Goal: Check status: Check status

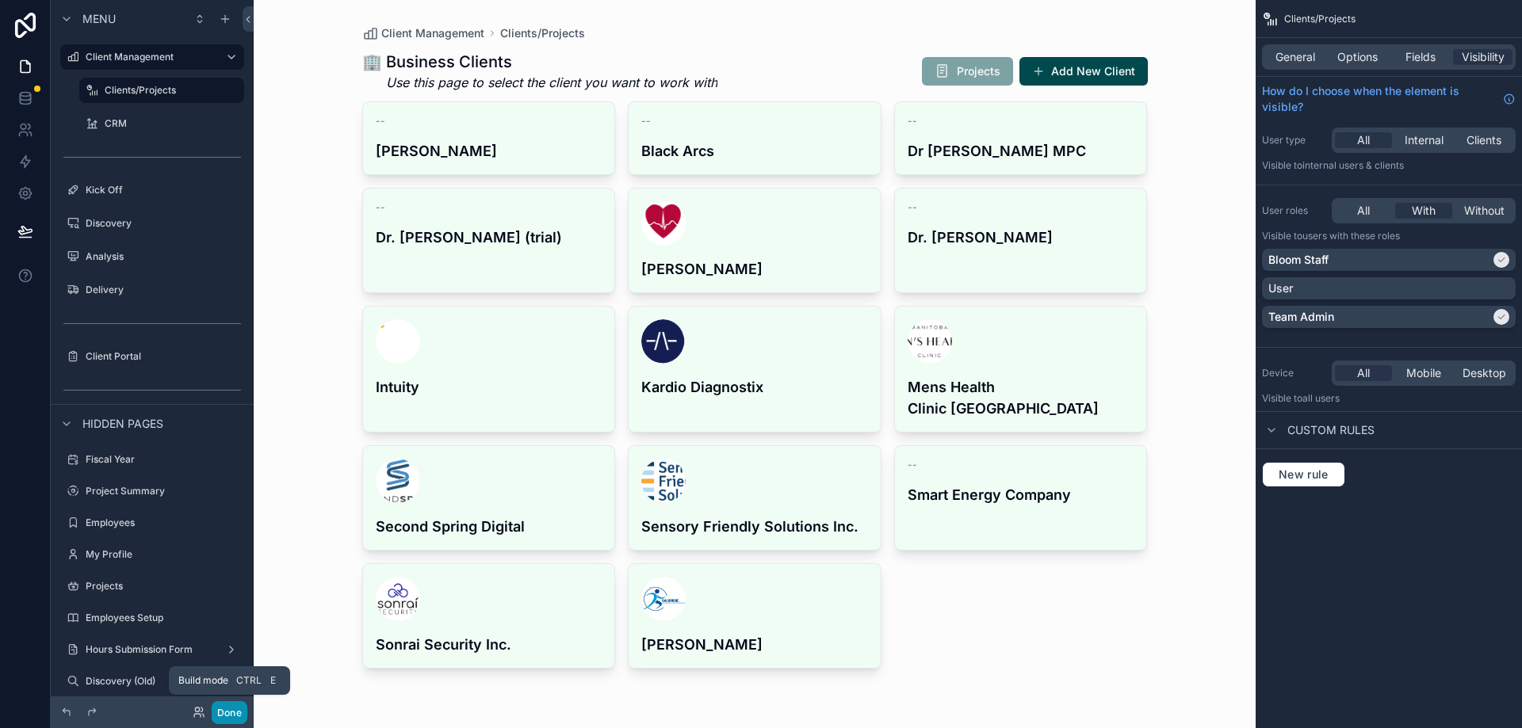
click at [225, 713] on button "Done" at bounding box center [230, 712] width 36 height 23
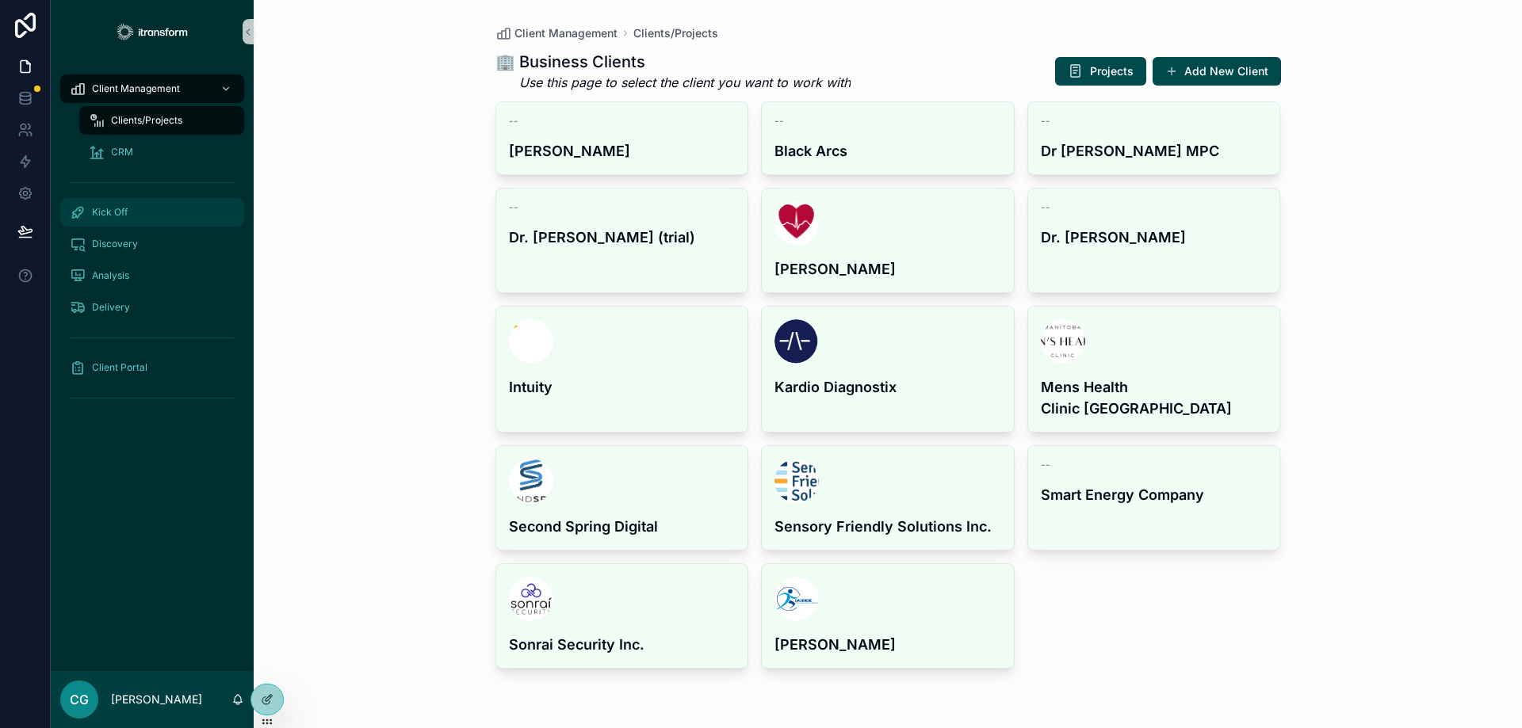
click at [120, 207] on span "Kick Off" at bounding box center [110, 212] width 36 height 13
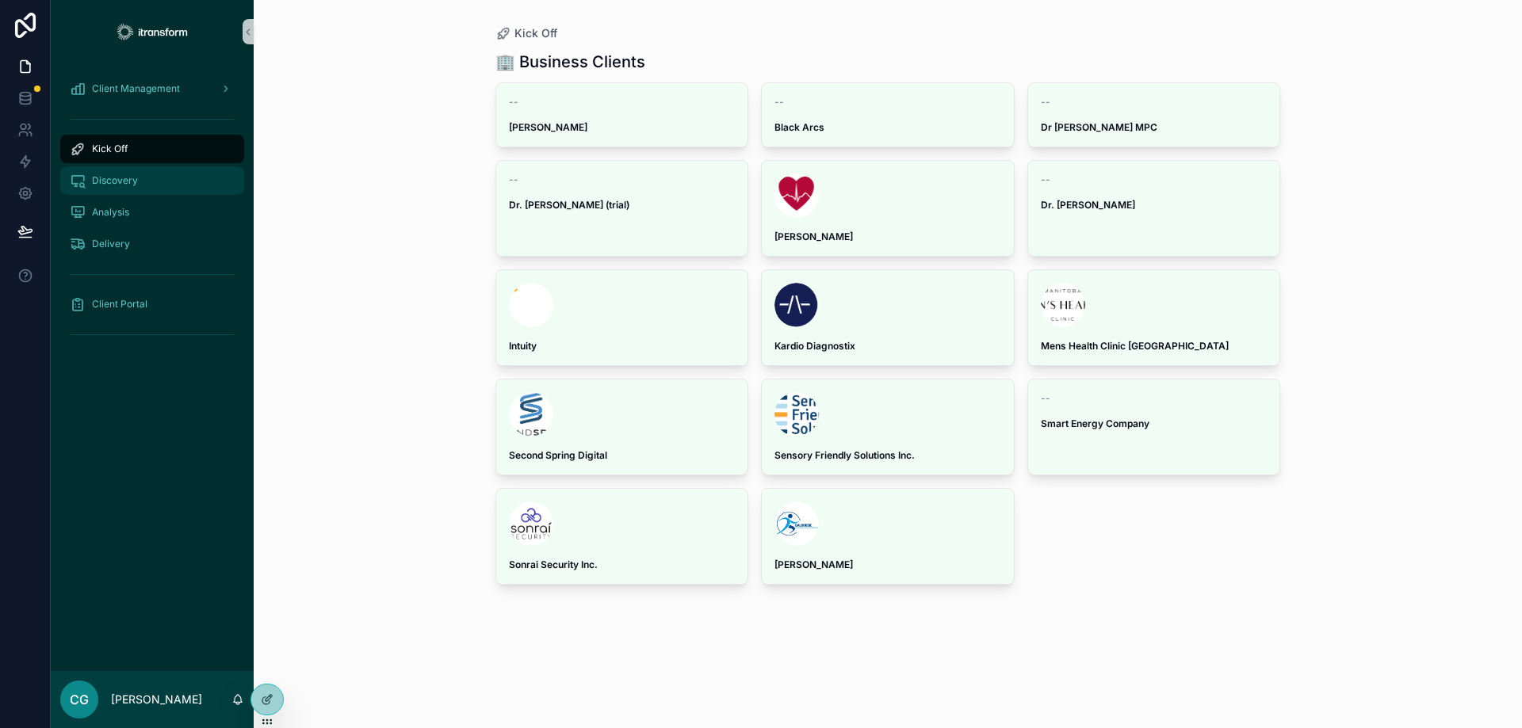
click at [105, 180] on span "Discovery" at bounding box center [115, 180] width 46 height 13
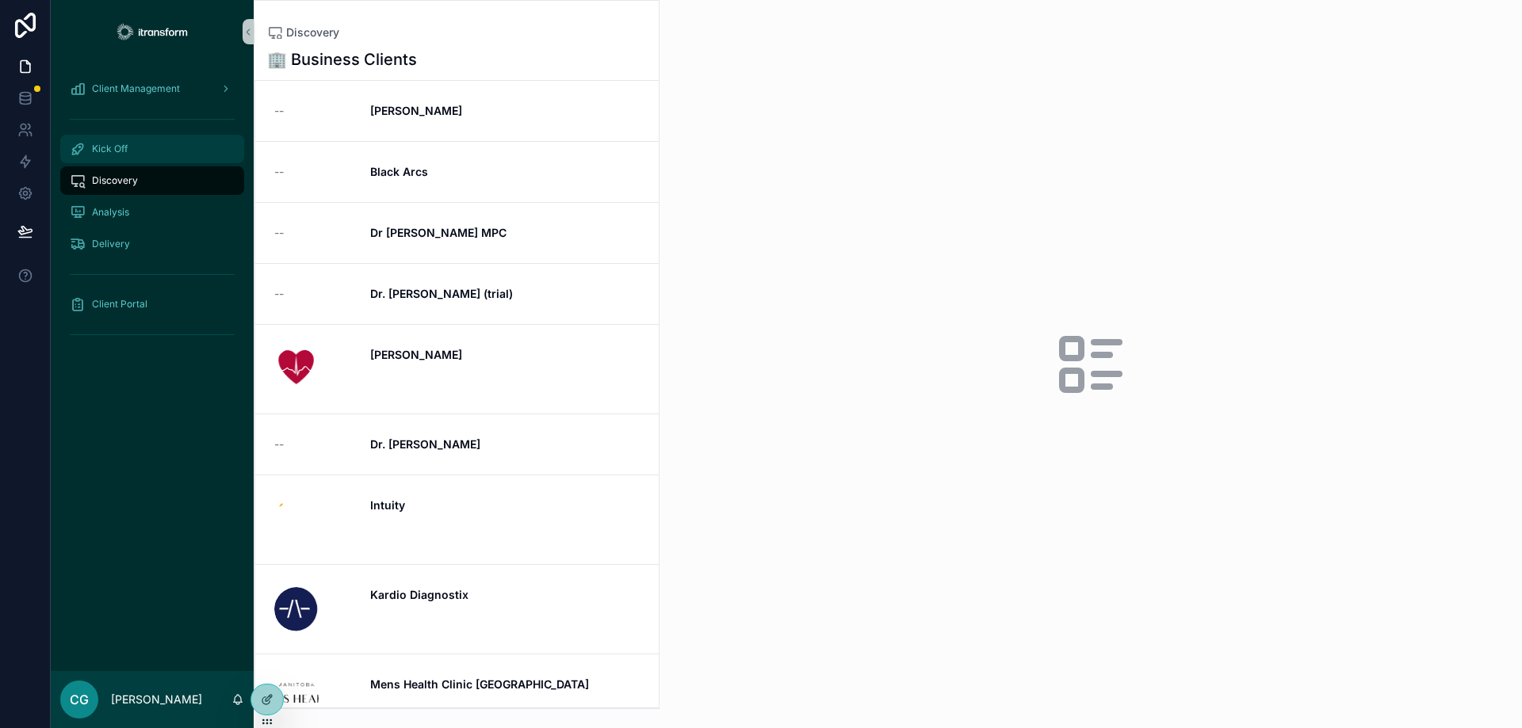
click at [119, 151] on span "Kick Off" at bounding box center [110, 149] width 36 height 13
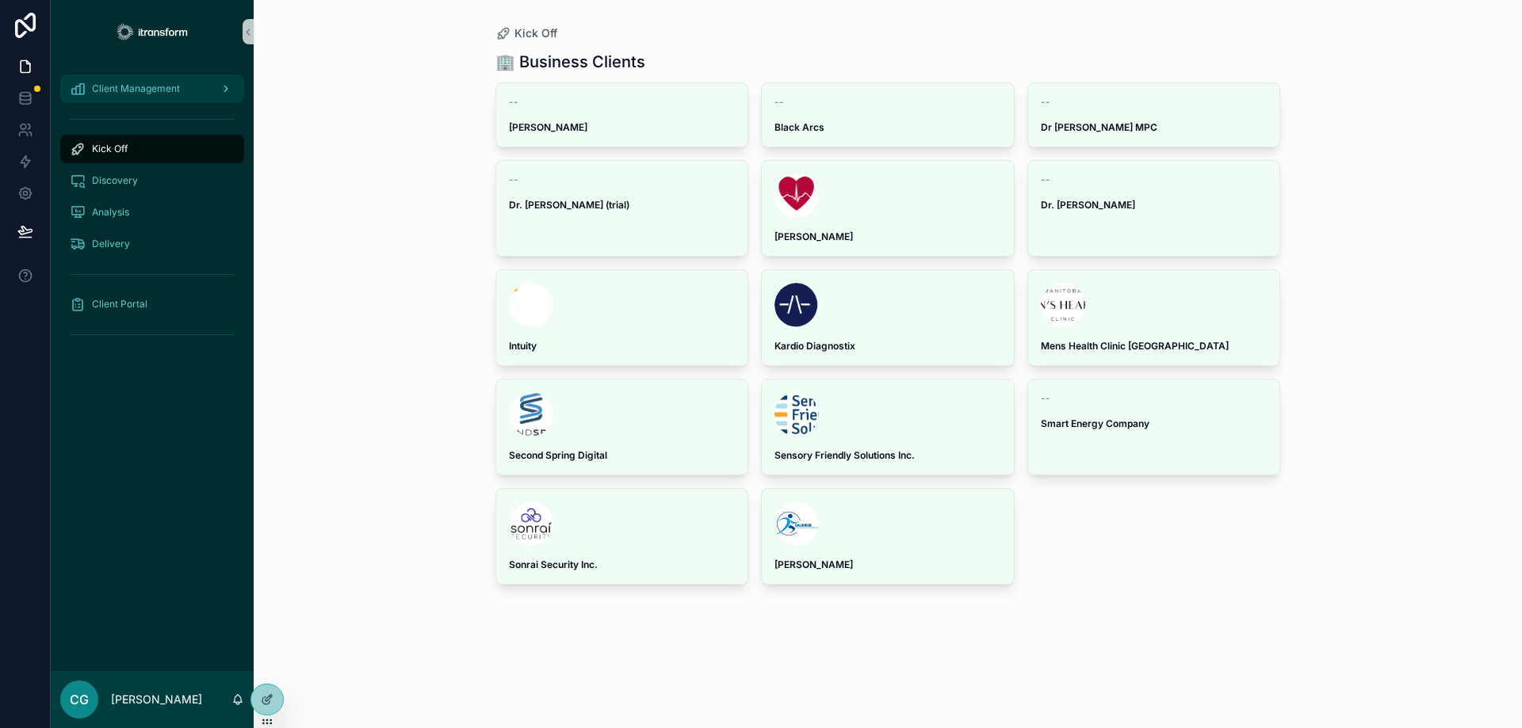
click at [145, 87] on span "Client Management" at bounding box center [136, 88] width 88 height 13
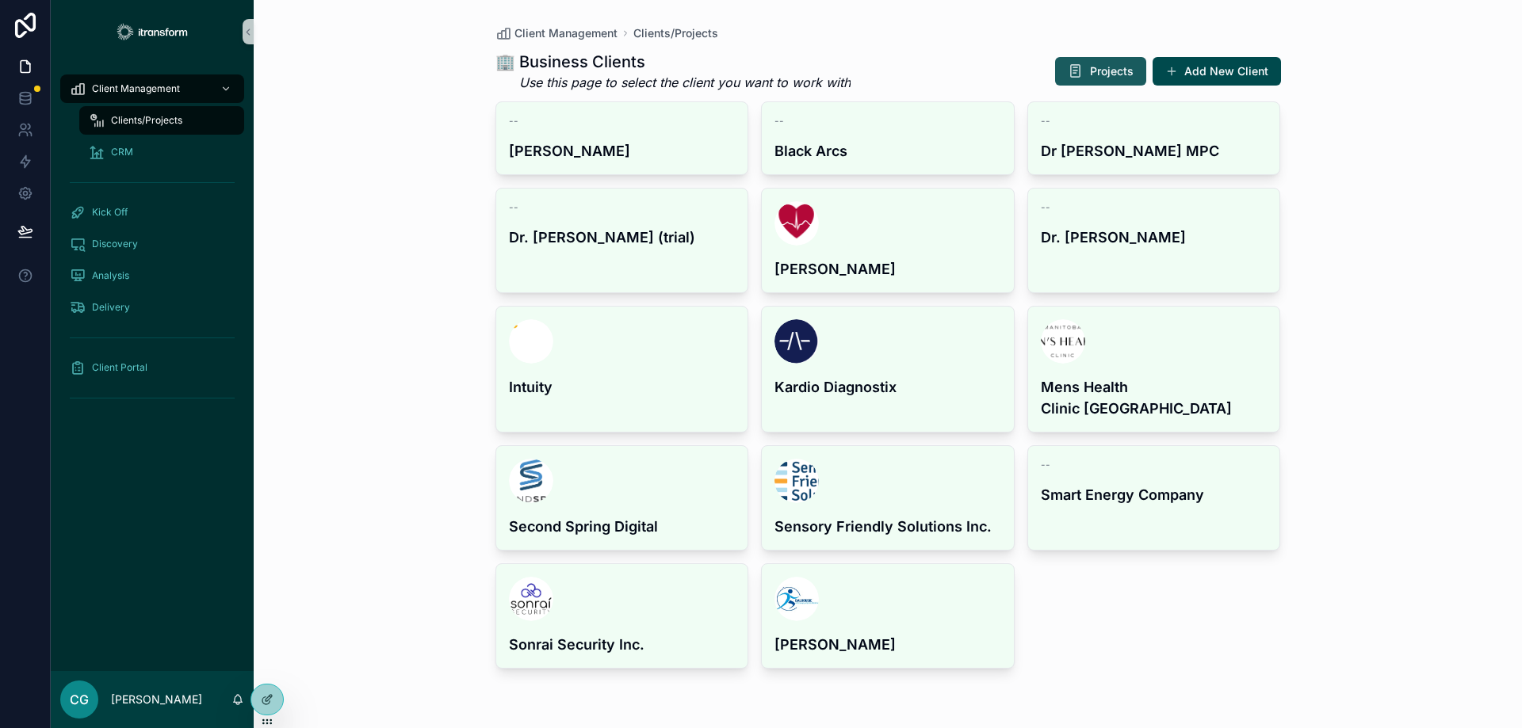
click at [1101, 68] on span "Projects" at bounding box center [1112, 71] width 44 height 16
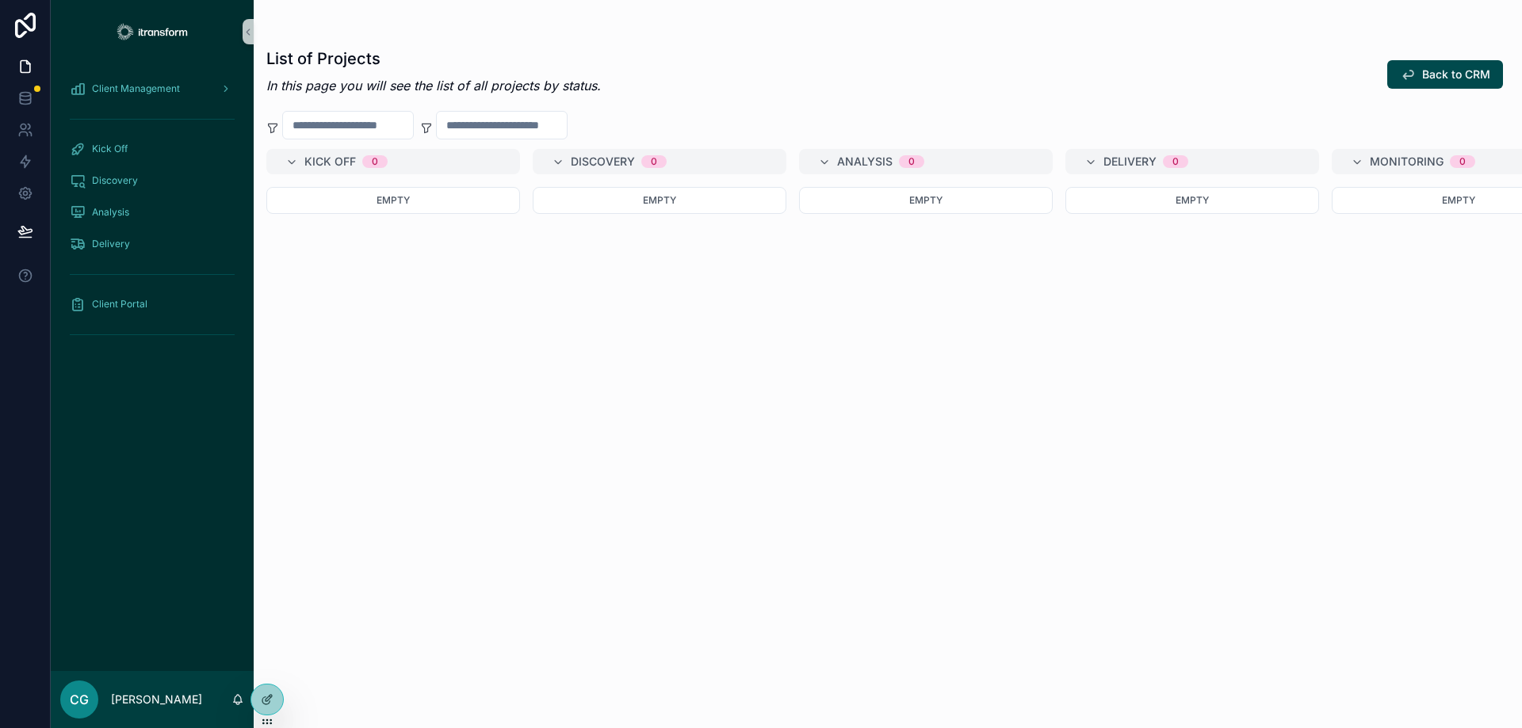
click at [820, 498] on div "Empty" at bounding box center [926, 448] width 254 height 522
click at [114, 242] on span "Delivery" at bounding box center [111, 244] width 38 height 13
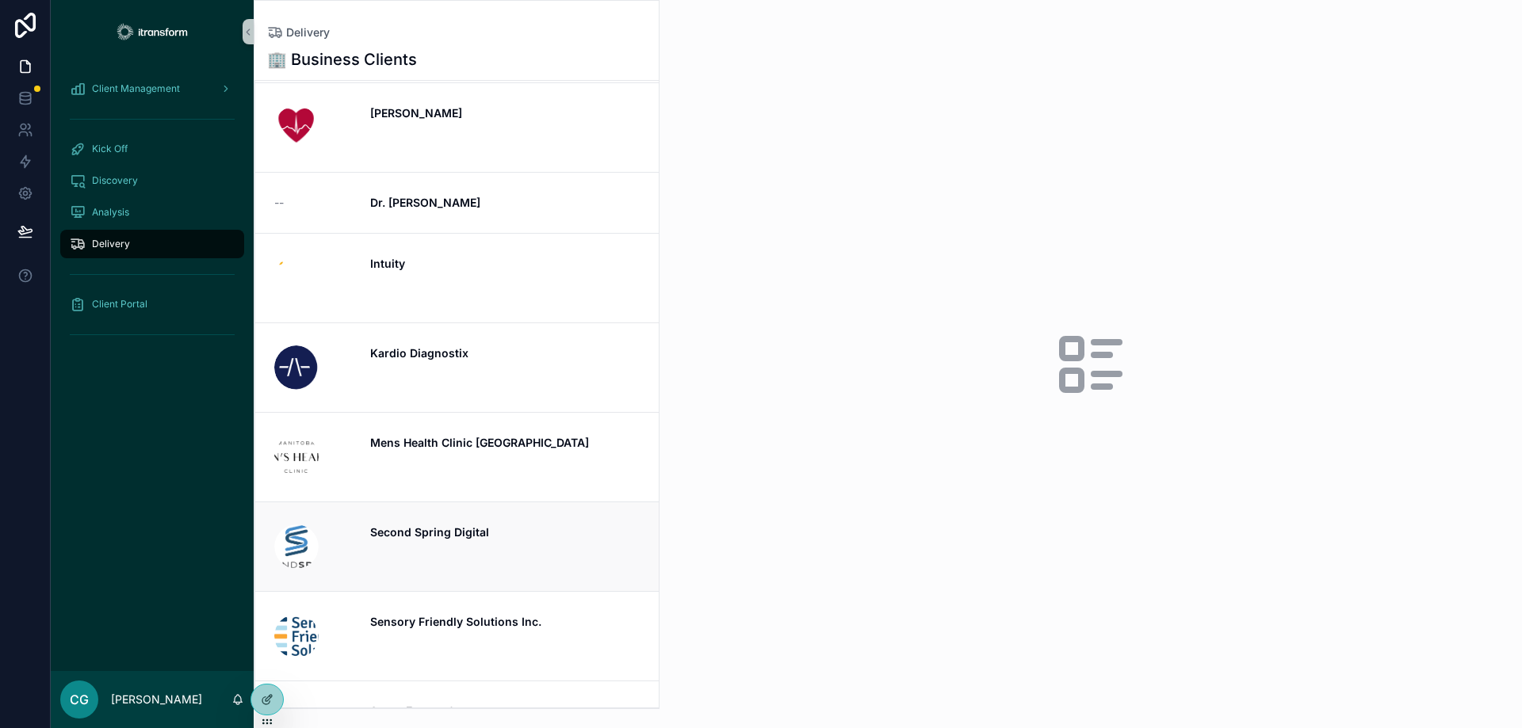
scroll to position [455, 0]
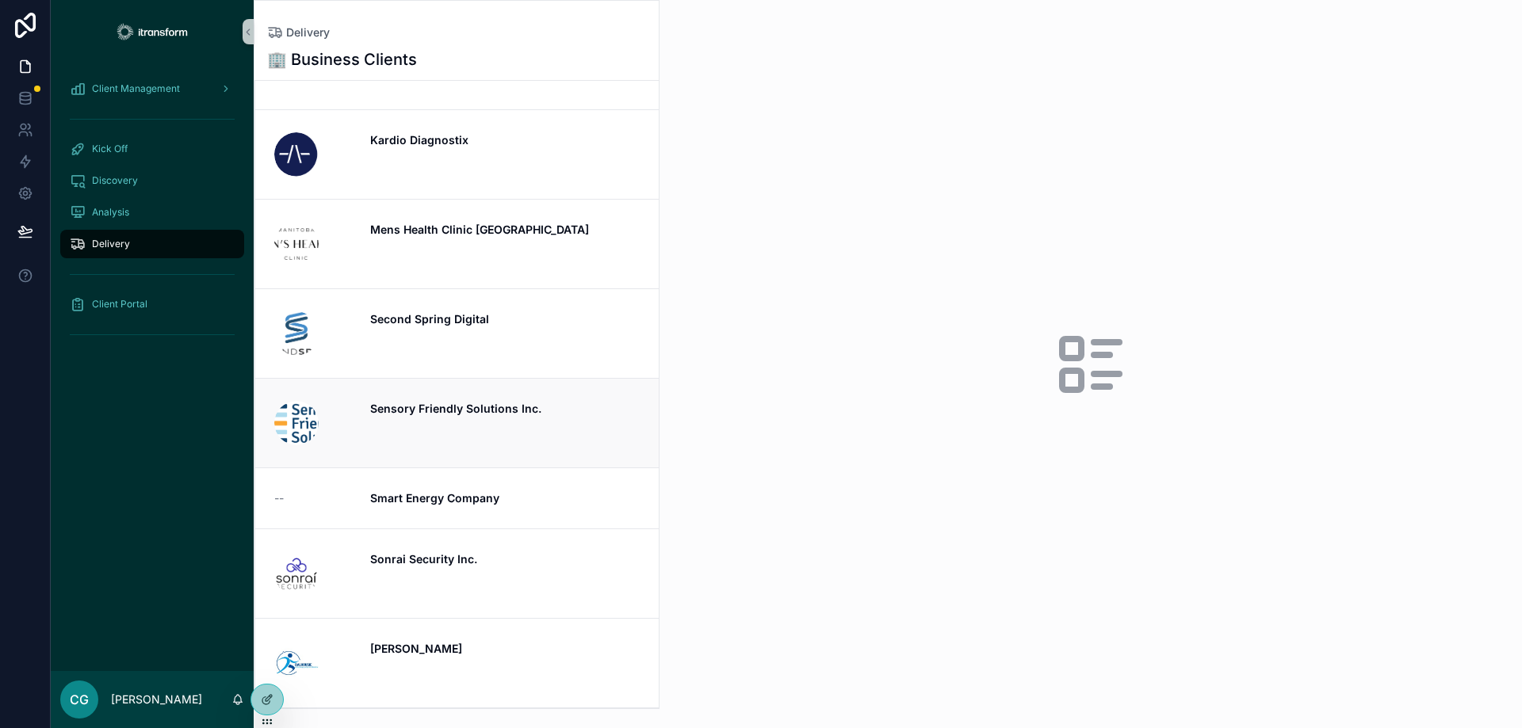
click at [492, 407] on strong "Sensory Friendly Solutions Inc." at bounding box center [455, 408] width 171 height 13
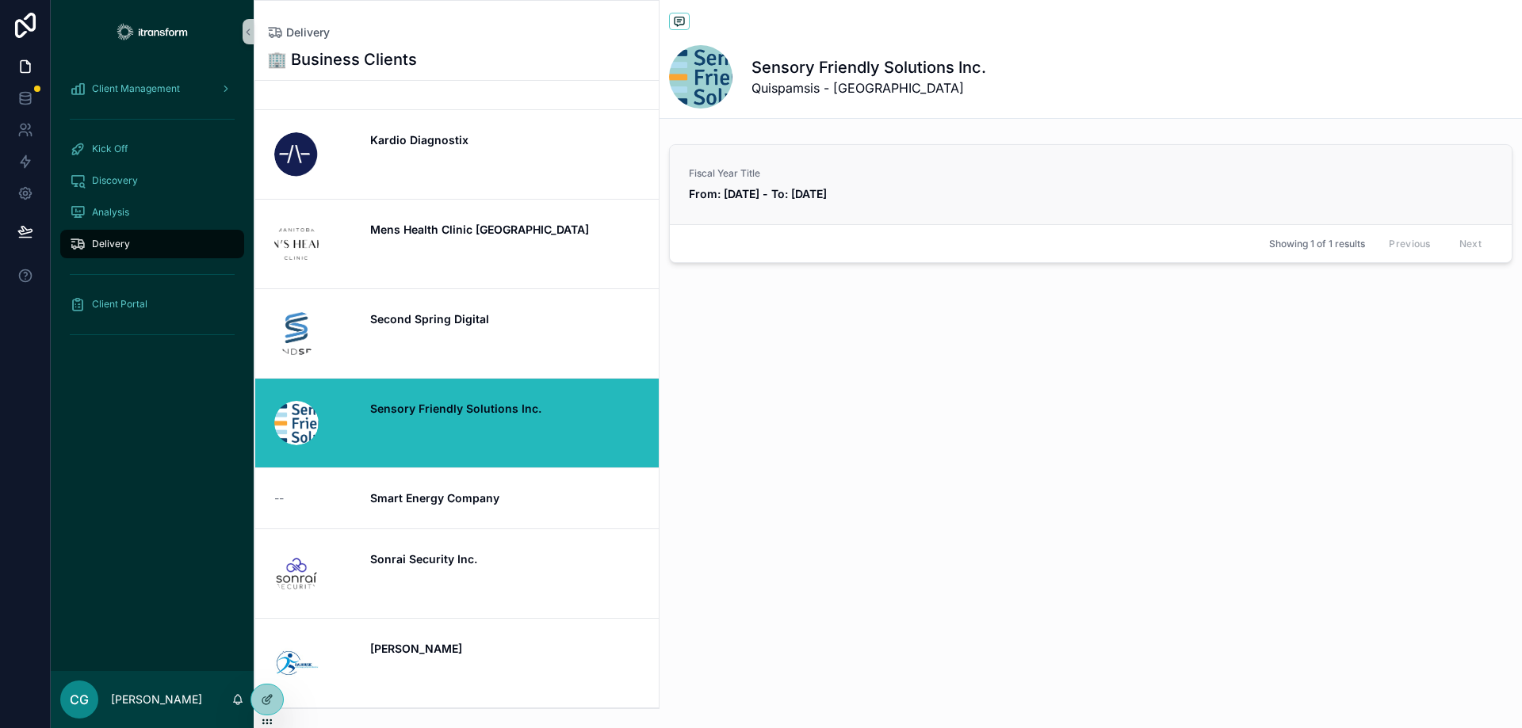
click at [952, 193] on span "From: [DATE] - To: [DATE]" at bounding box center [1091, 194] width 804 height 16
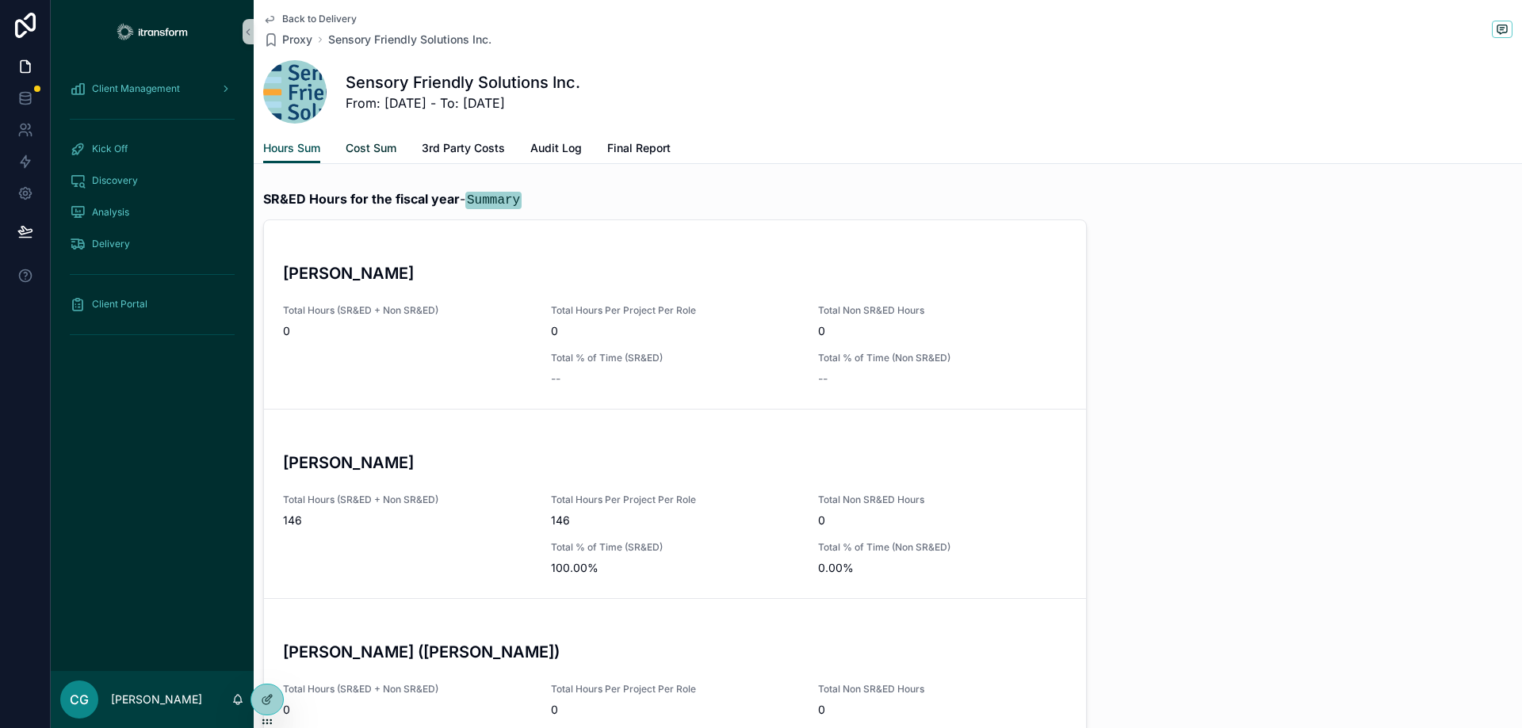
click at [384, 151] on span "Cost Sum" at bounding box center [371, 148] width 51 height 16
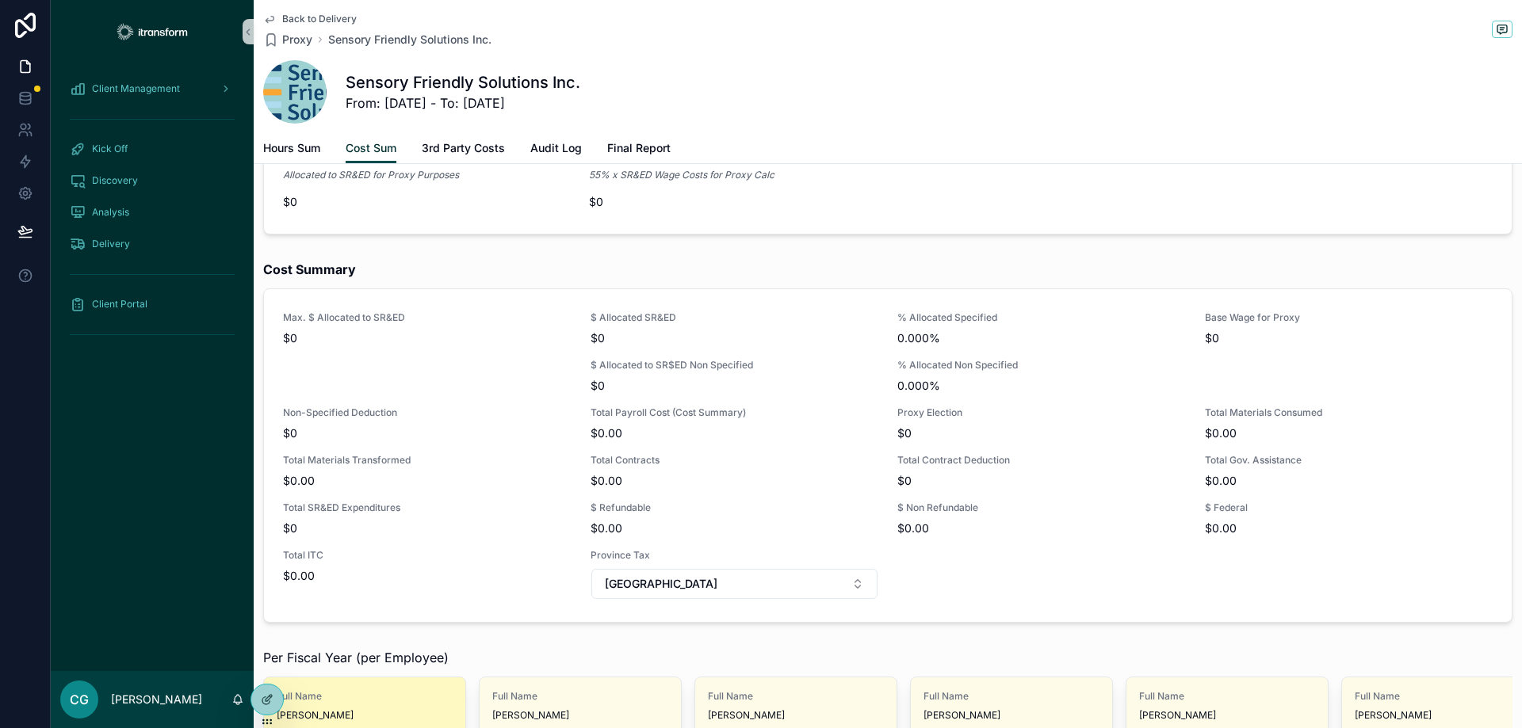
scroll to position [317, 0]
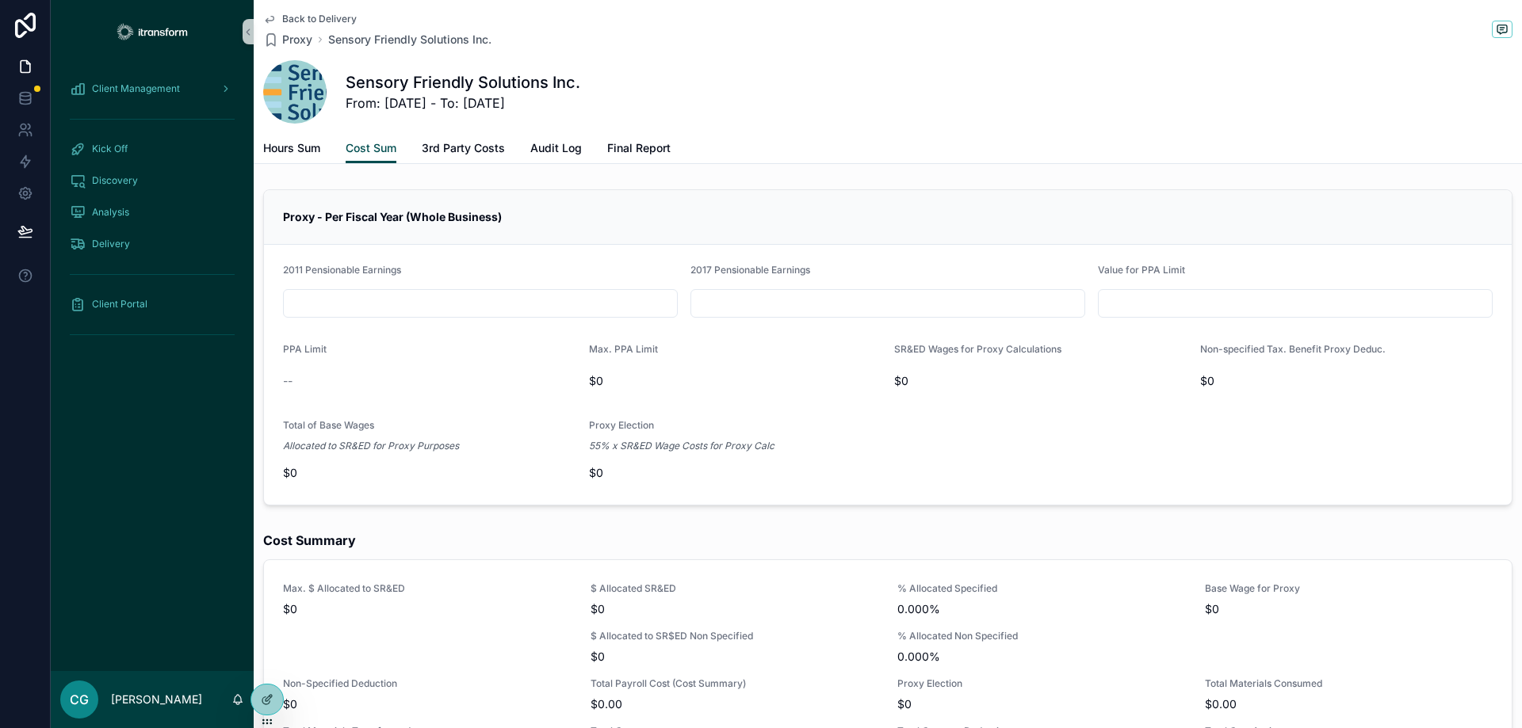
click at [526, 307] on input "scrollable content" at bounding box center [480, 303] width 393 height 22
click at [632, 234] on div "Proxy - Per Fiscal Year (Whole Business)" at bounding box center [887, 217] width 1247 height 55
click at [468, 153] on span "3rd Party Costs" at bounding box center [463, 148] width 83 height 16
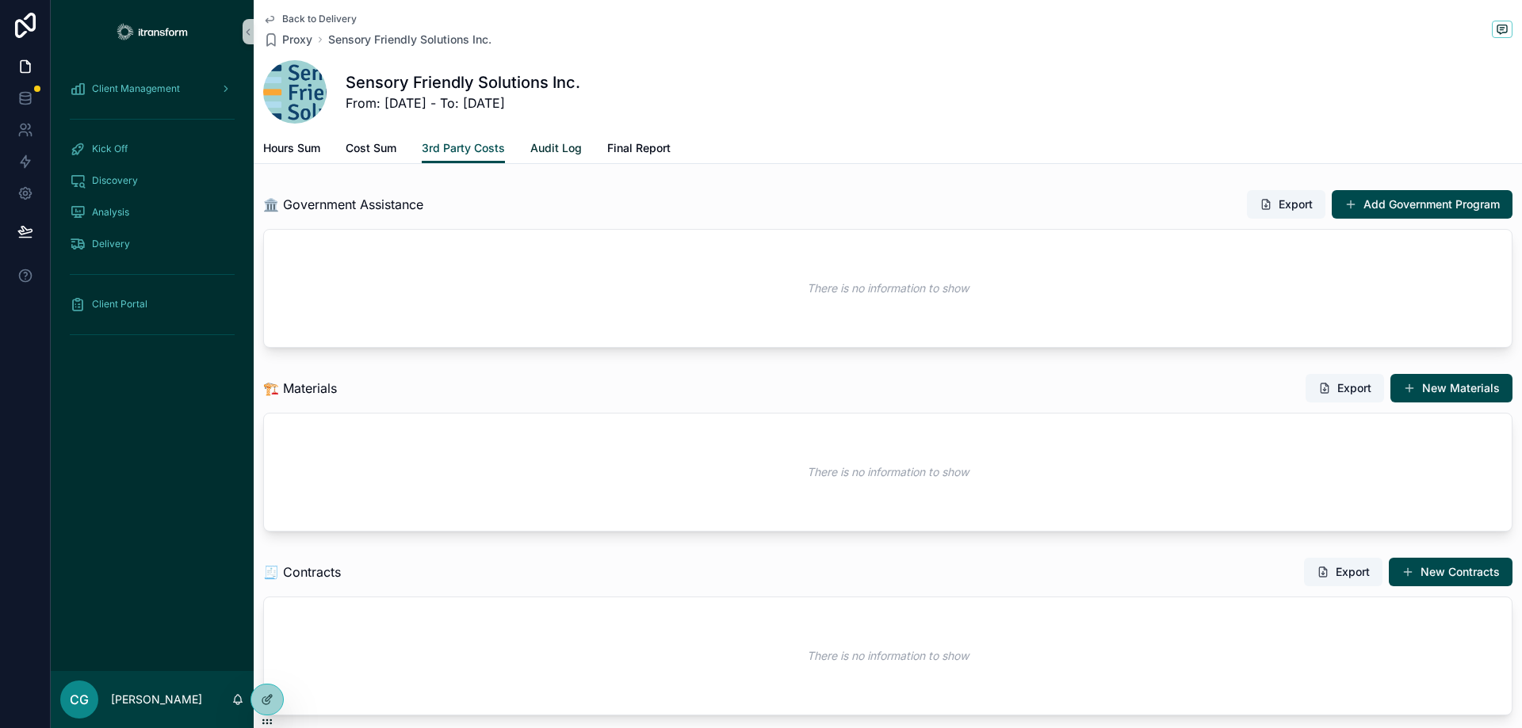
click at [567, 147] on span "Audit Log" at bounding box center [556, 148] width 52 height 16
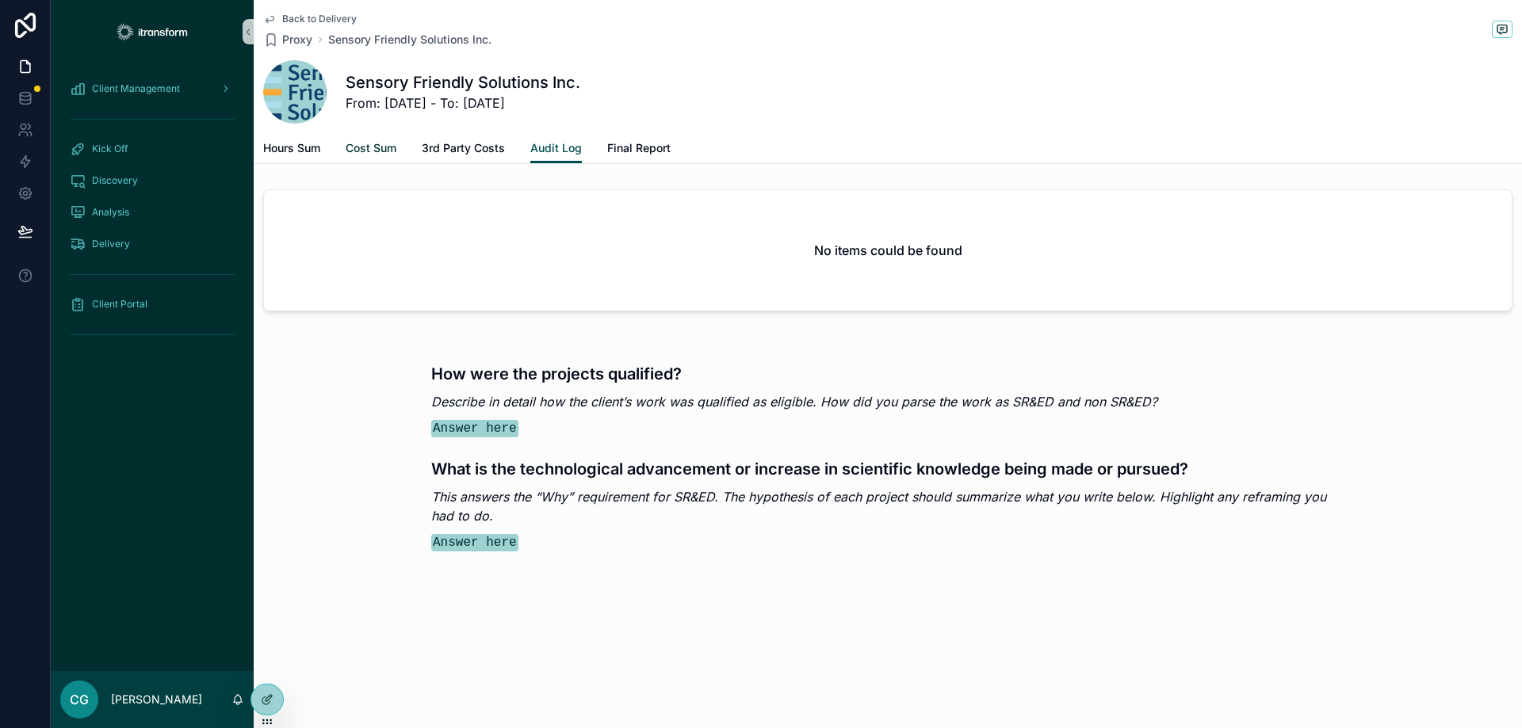
click at [372, 148] on span "Cost Sum" at bounding box center [371, 148] width 51 height 16
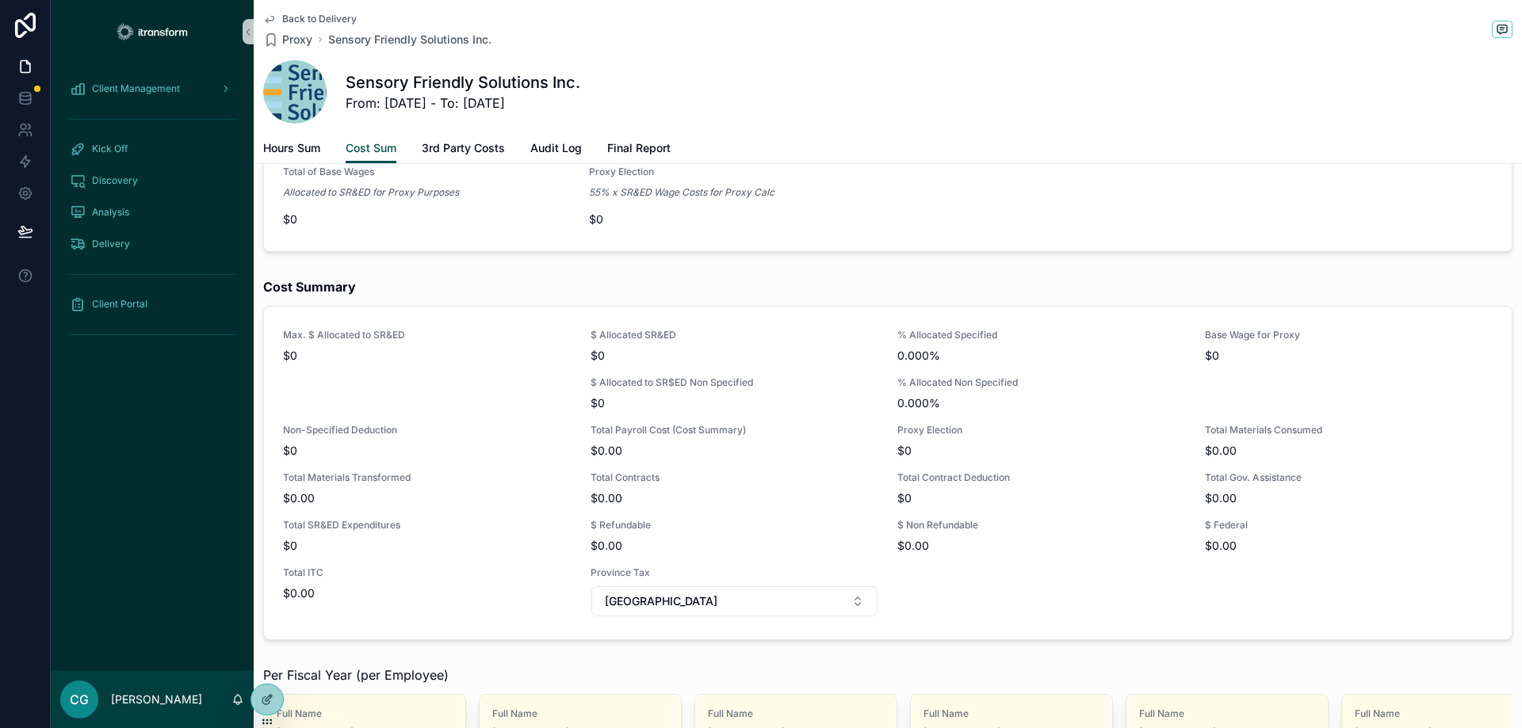
drag, startPoint x: 987, startPoint y: 120, endPoint x: 926, endPoint y: 120, distance: 61.8
click at [985, 120] on div "Sensory Friendly Solutions Inc. From: [DATE] - To: [DATE]" at bounding box center [887, 91] width 1249 height 63
click at [144, 86] on span "Client Management" at bounding box center [136, 88] width 88 height 13
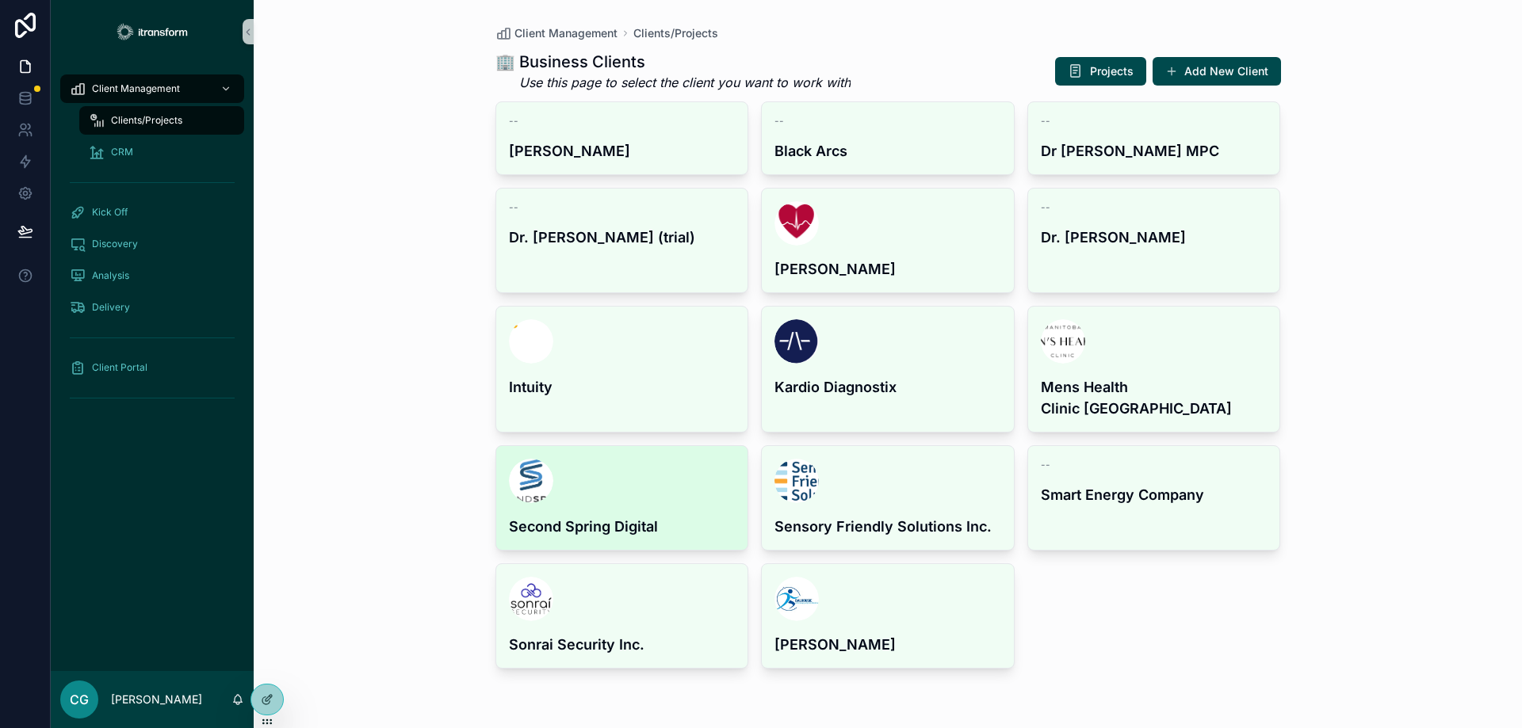
click at [622, 483] on div "Second Spring Digital" at bounding box center [622, 498] width 252 height 104
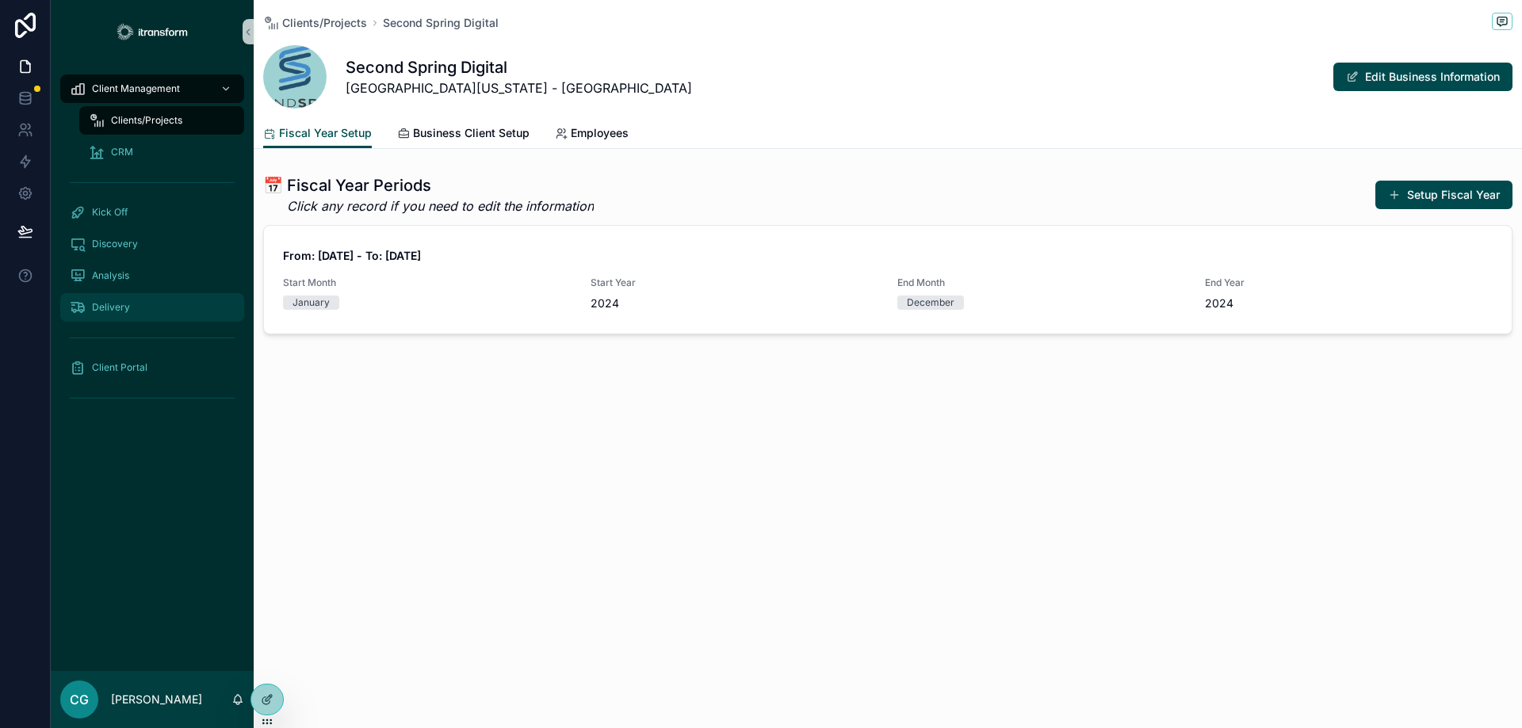
click at [97, 304] on span "Delivery" at bounding box center [111, 307] width 38 height 13
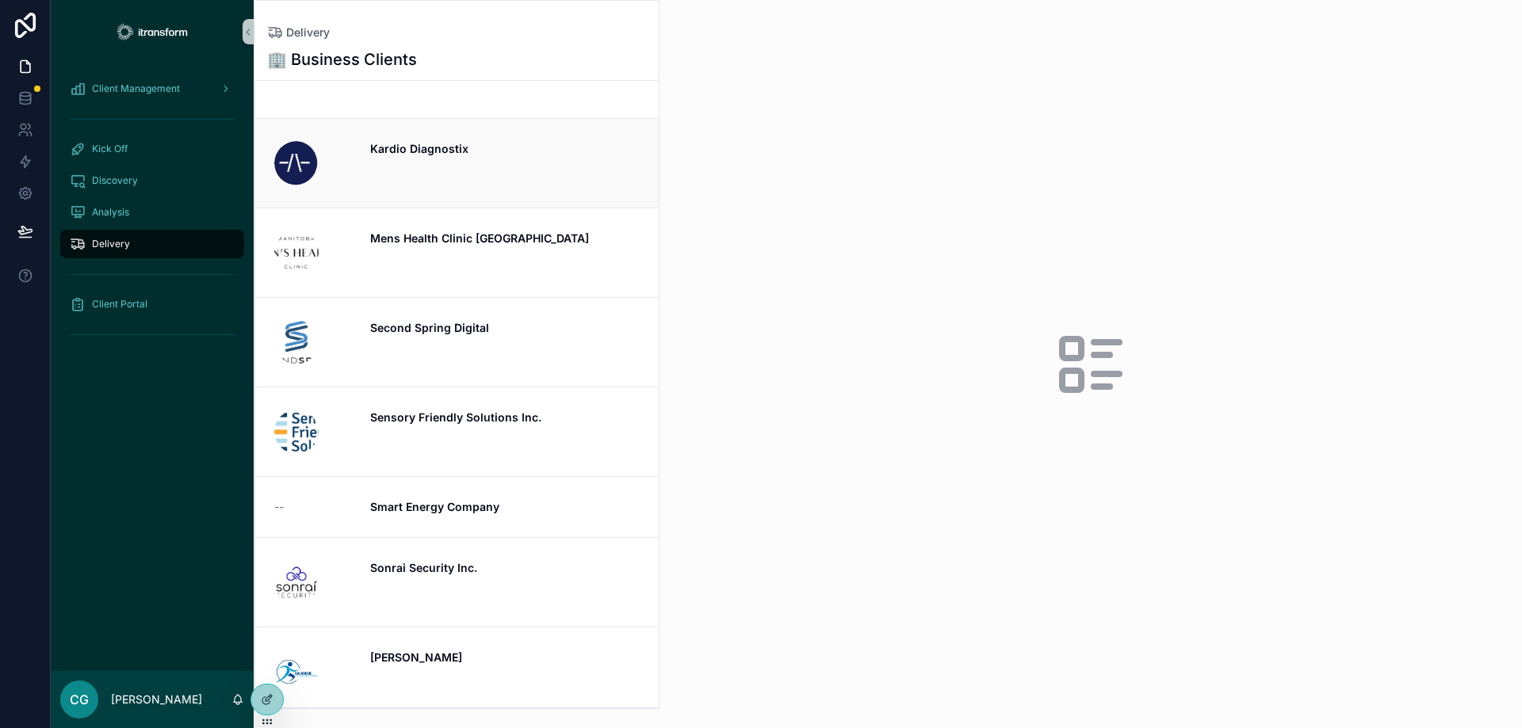
scroll to position [455, 0]
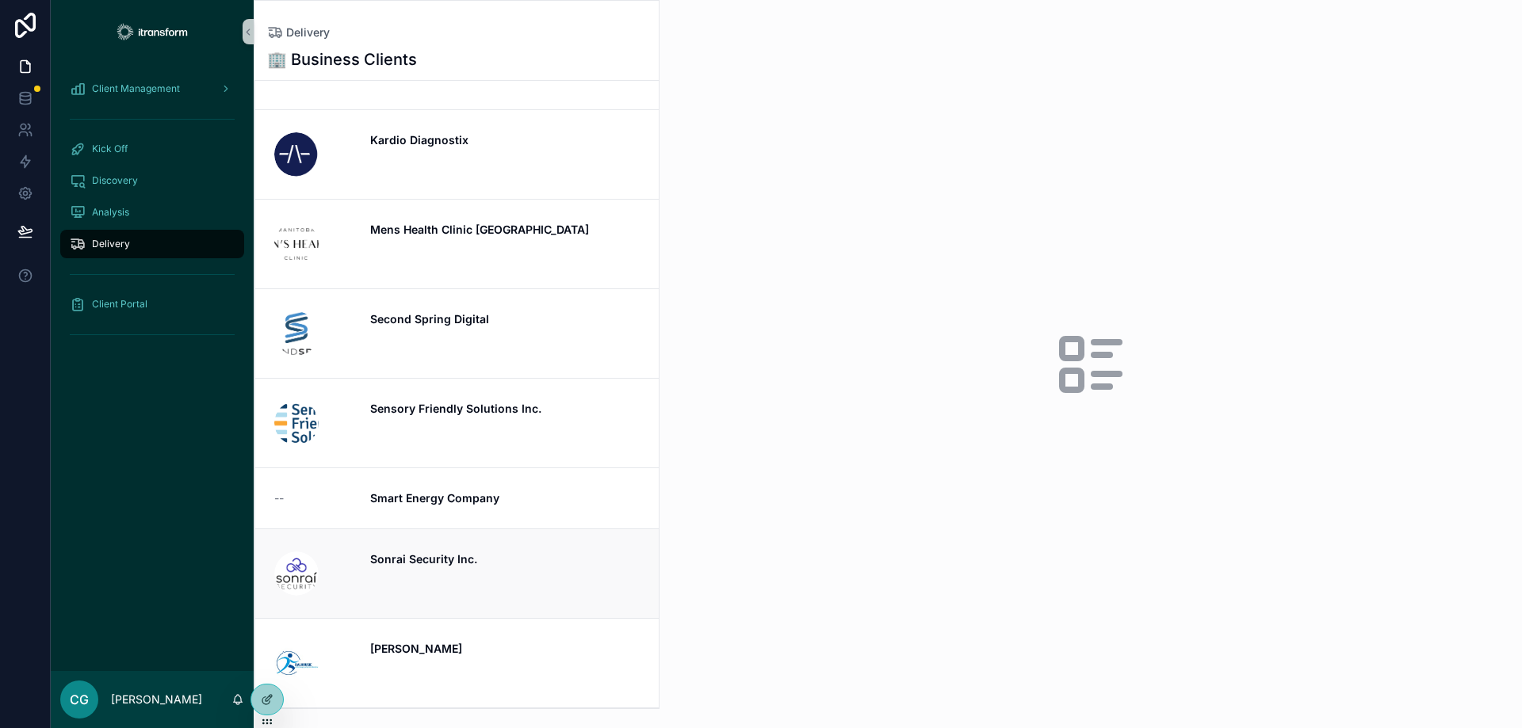
click at [403, 560] on strong "Sonrai Security Inc." at bounding box center [423, 558] width 107 height 13
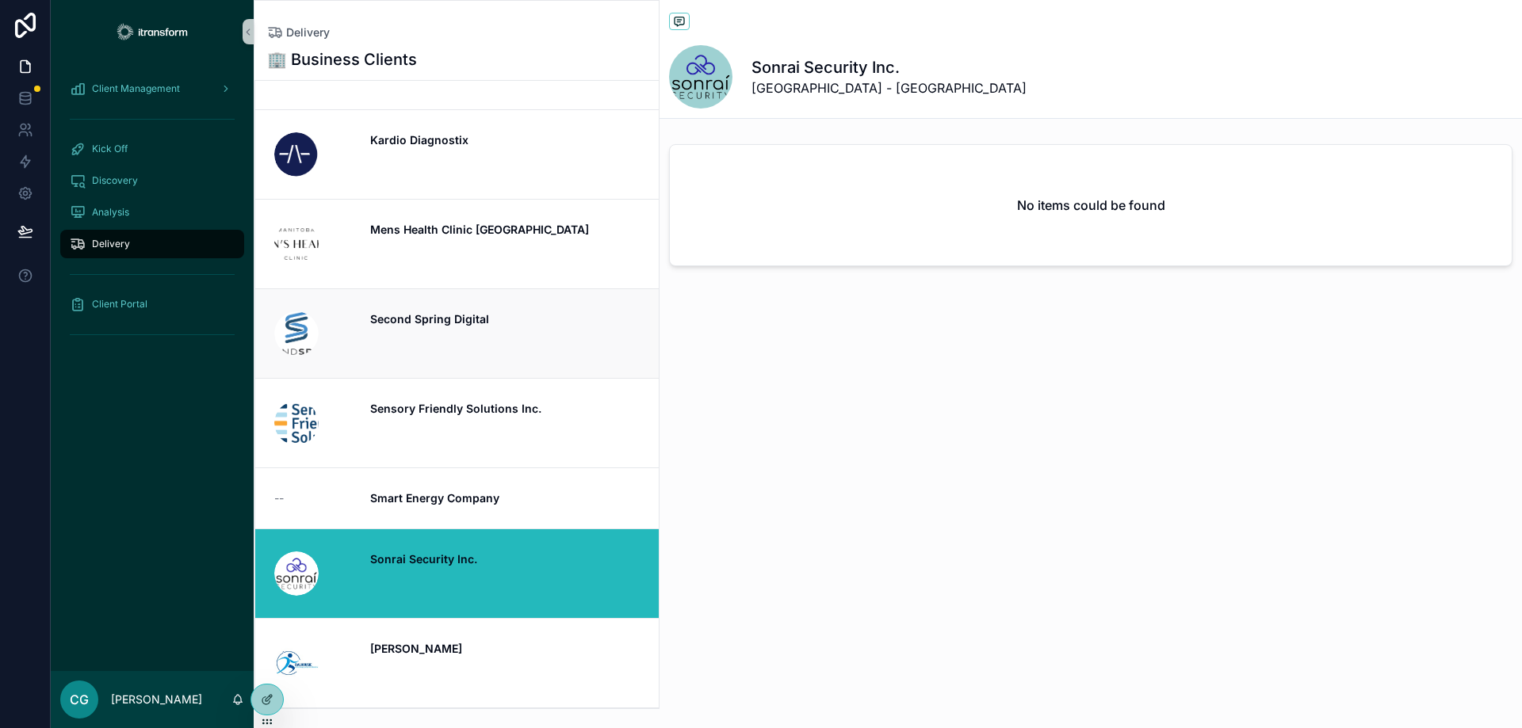
click at [396, 322] on strong "Second Spring Digital" at bounding box center [429, 318] width 119 height 13
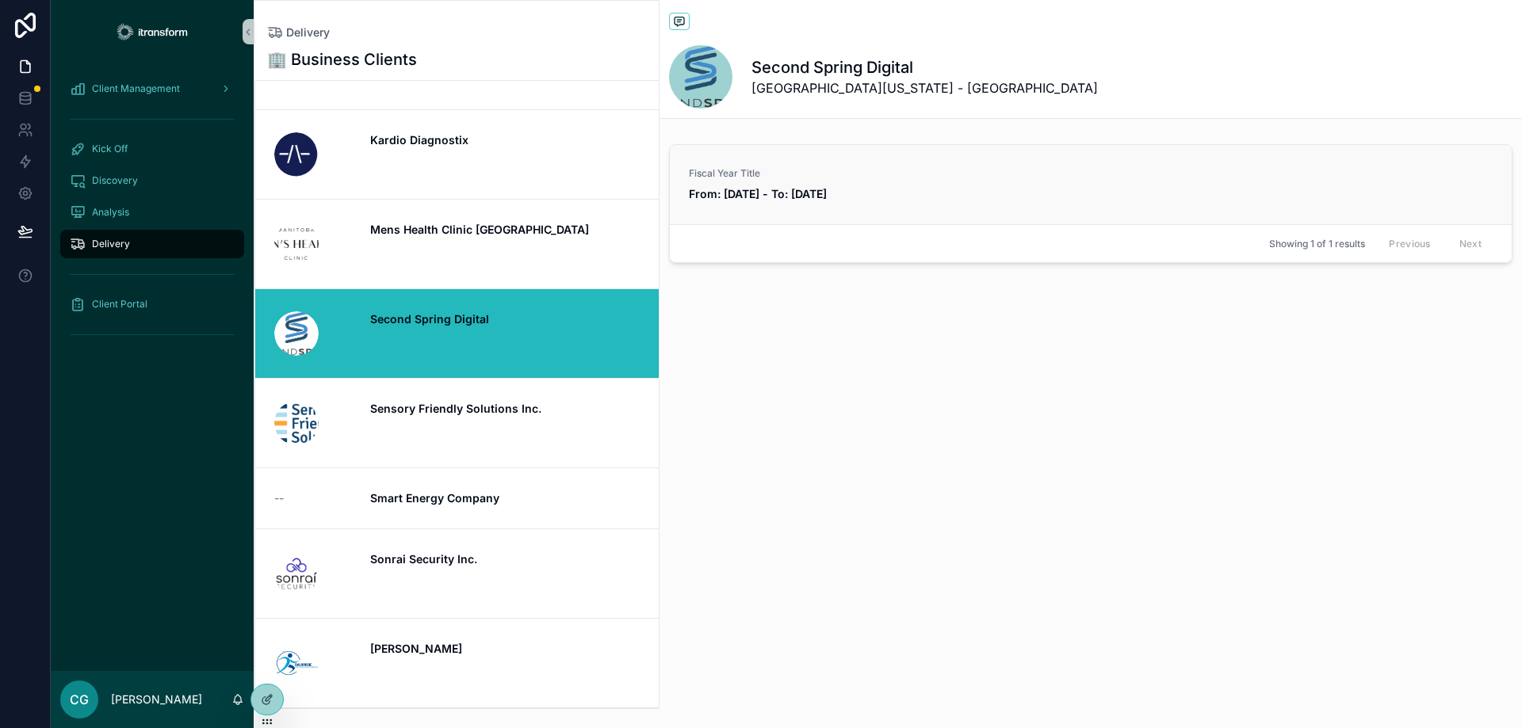
click at [827, 200] on strong "From: [DATE] - To: [DATE]" at bounding box center [758, 193] width 138 height 13
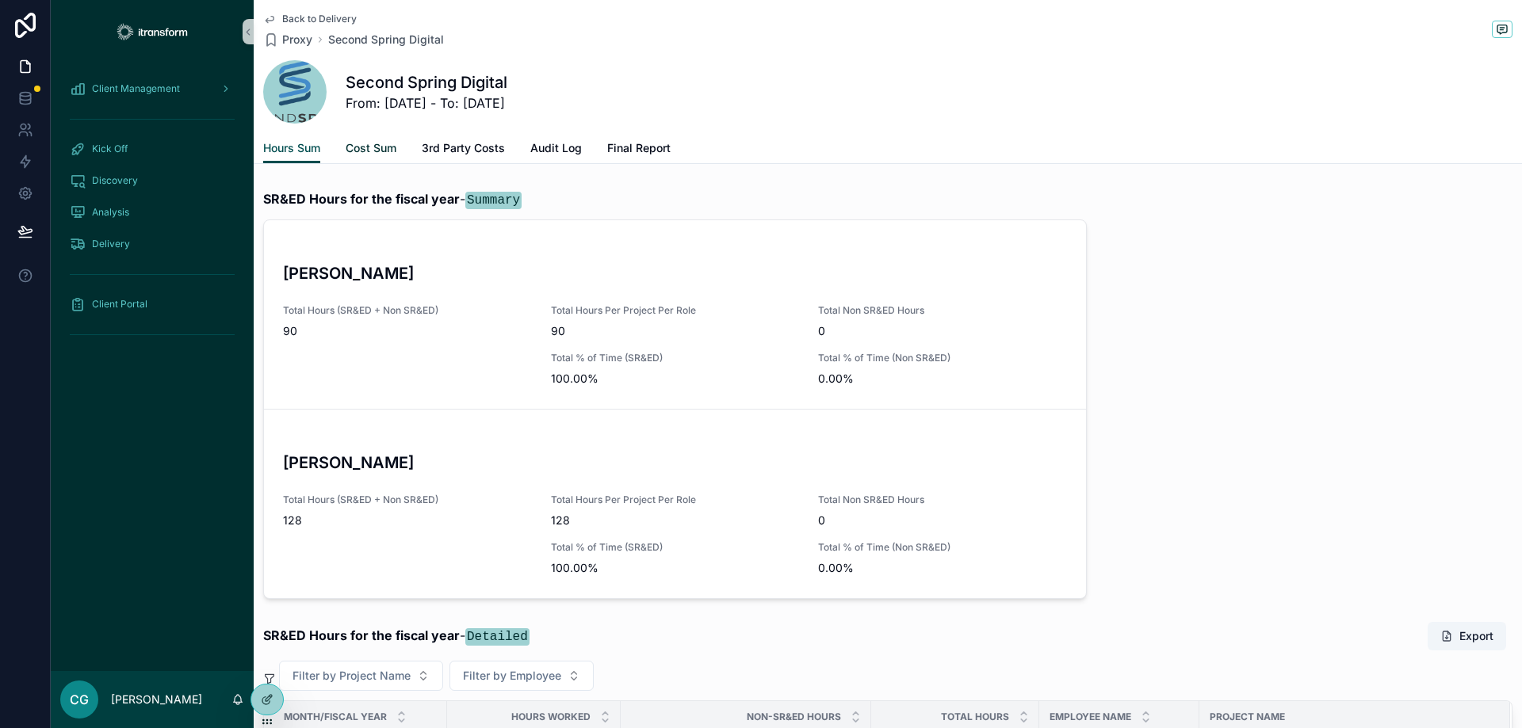
click at [373, 151] on span "Cost Sum" at bounding box center [371, 148] width 51 height 16
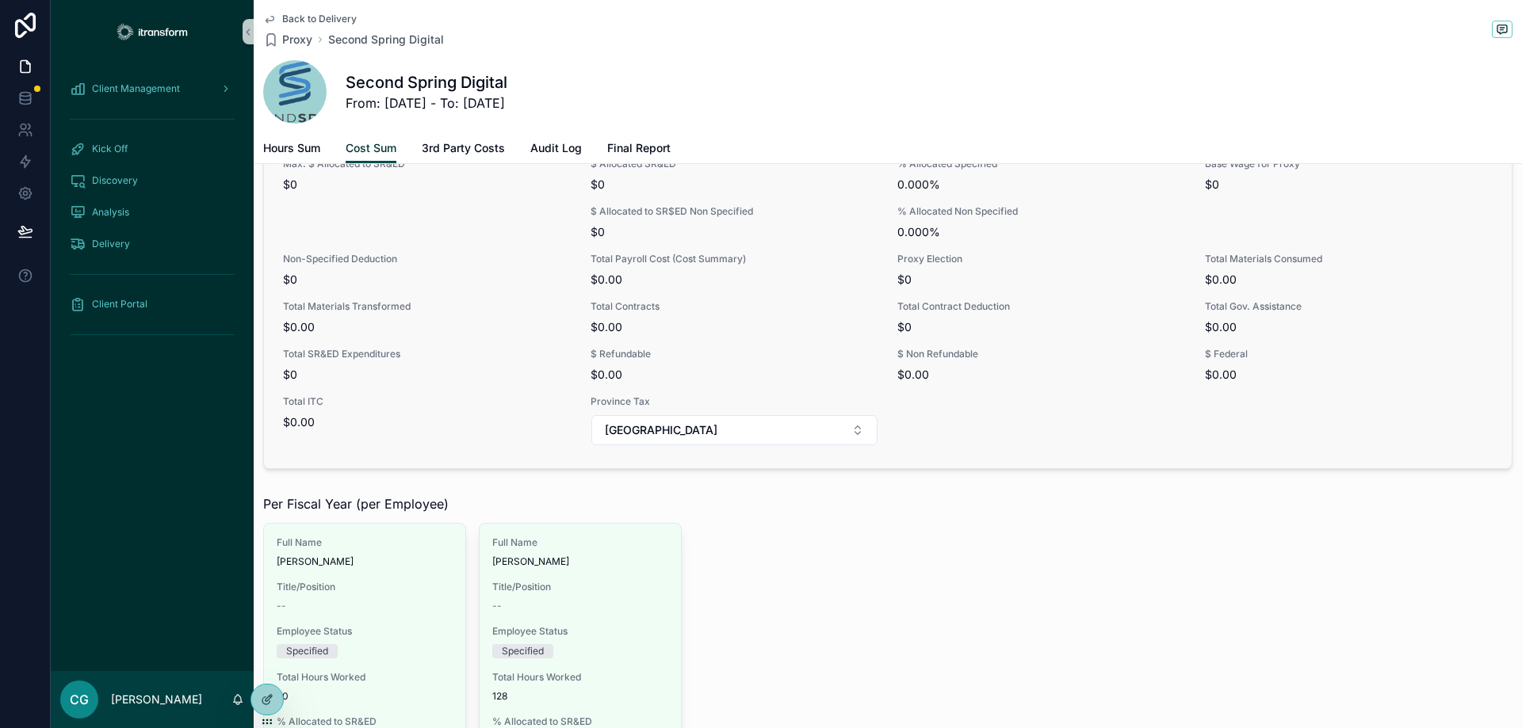
scroll to position [238, 0]
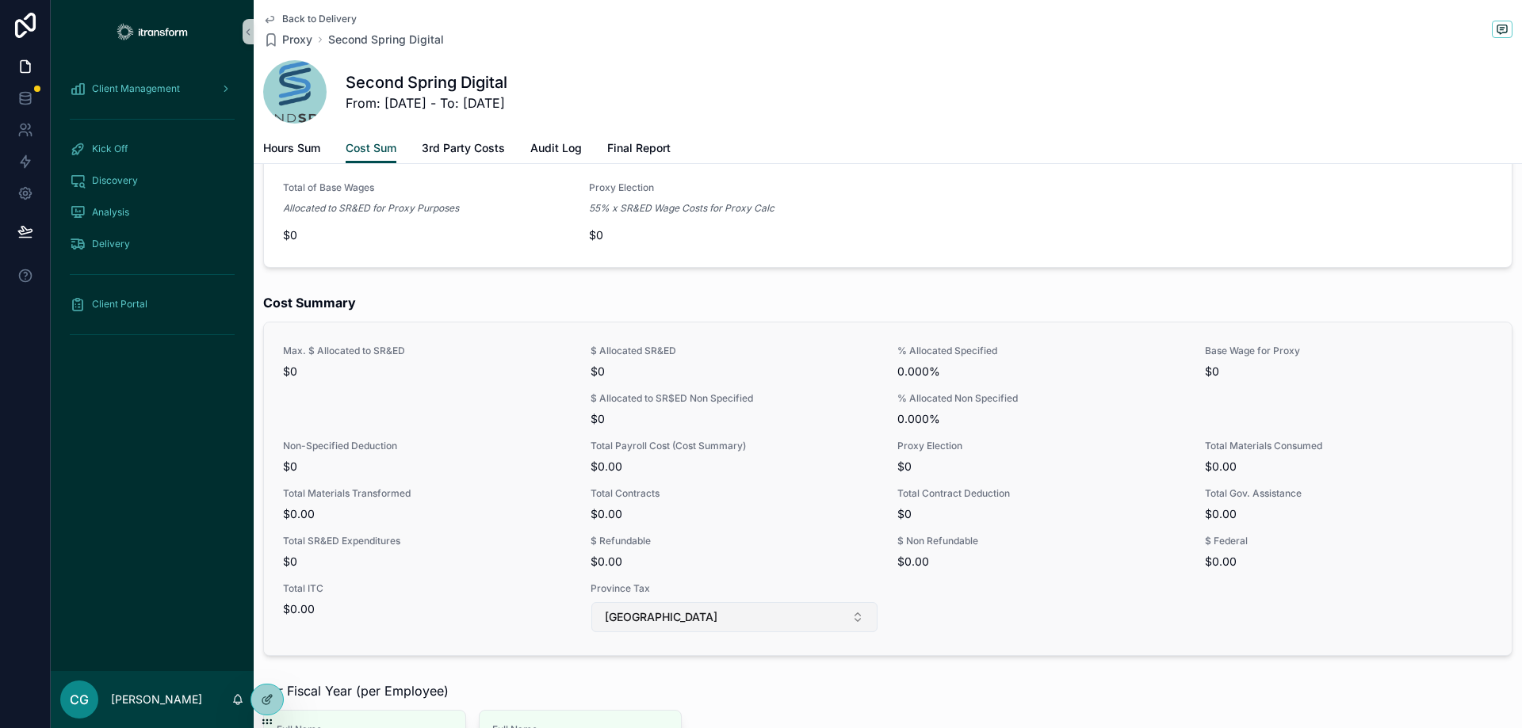
click at [681, 612] on span "[GEOGRAPHIC_DATA]" at bounding box center [661, 617] width 113 height 16
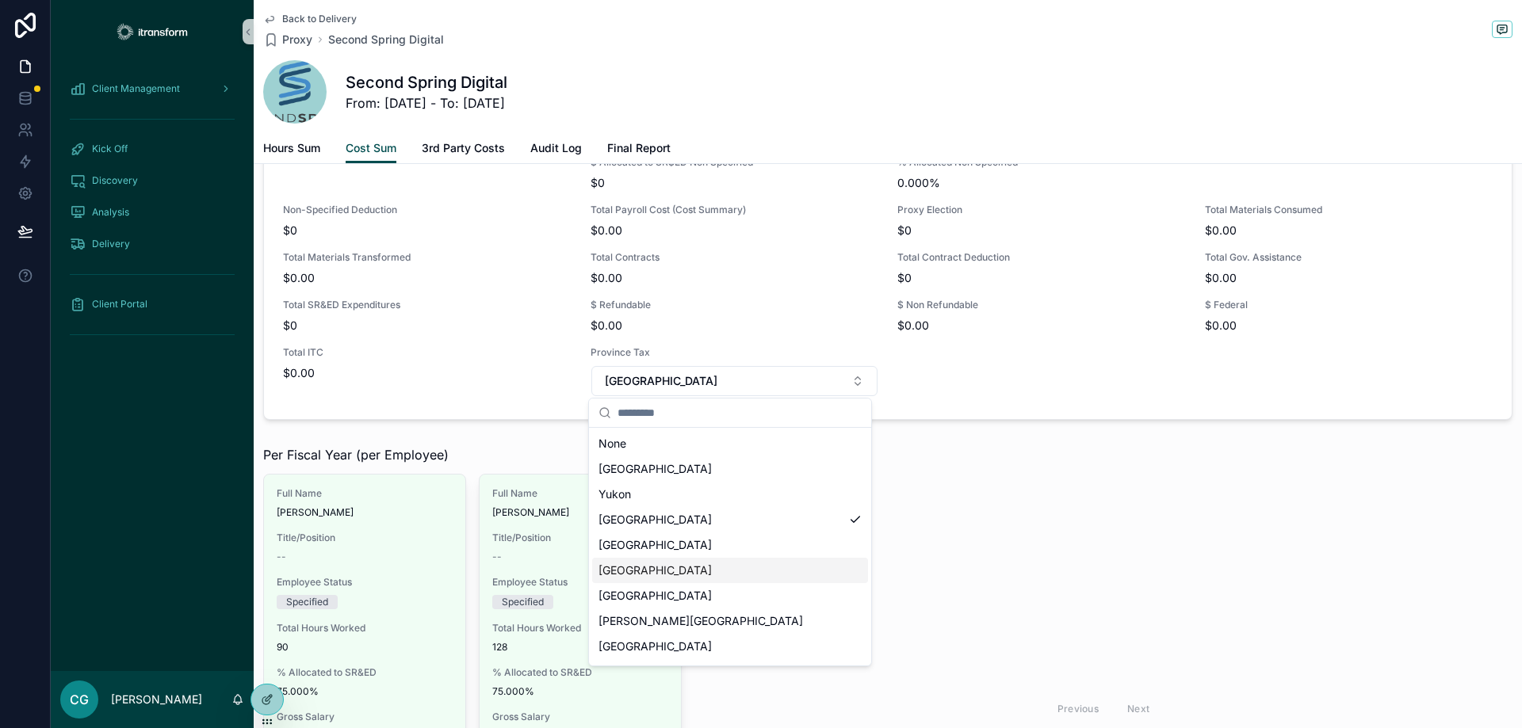
scroll to position [475, 0]
click at [697, 521] on div "[GEOGRAPHIC_DATA]" at bounding box center [730, 519] width 276 height 25
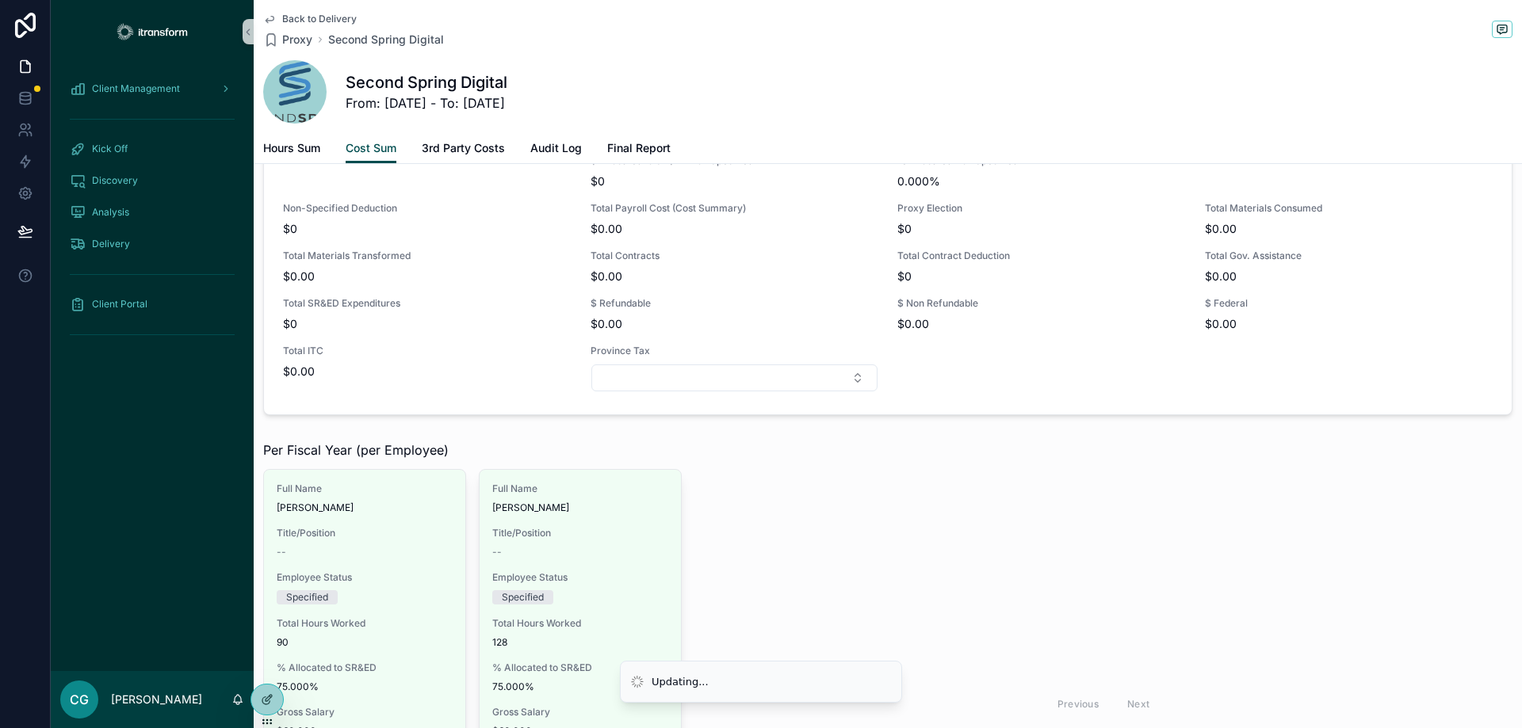
click at [989, 513] on div "Previous Next" at bounding box center [1103, 703] width 818 height 469
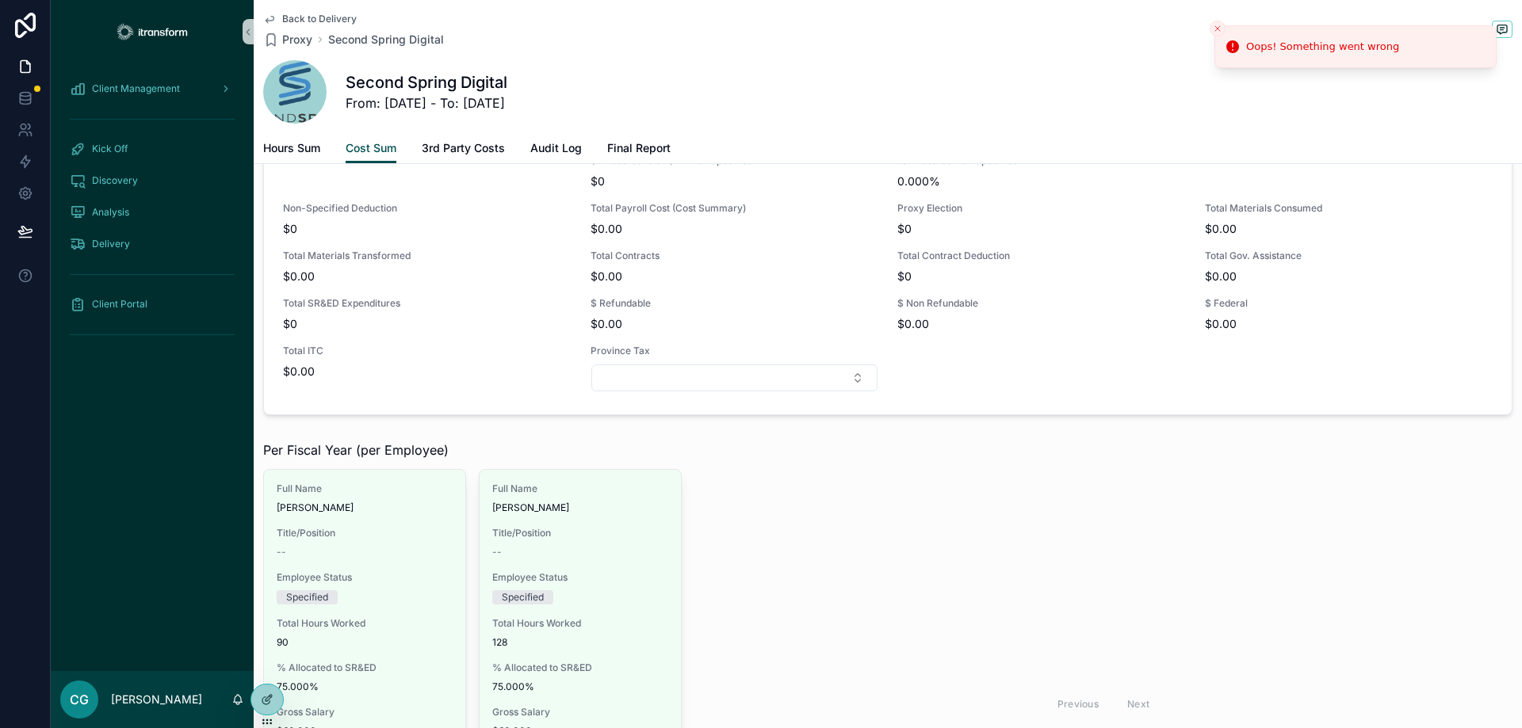
click at [1219, 26] on icon "Close toast" at bounding box center [1217, 29] width 10 height 10
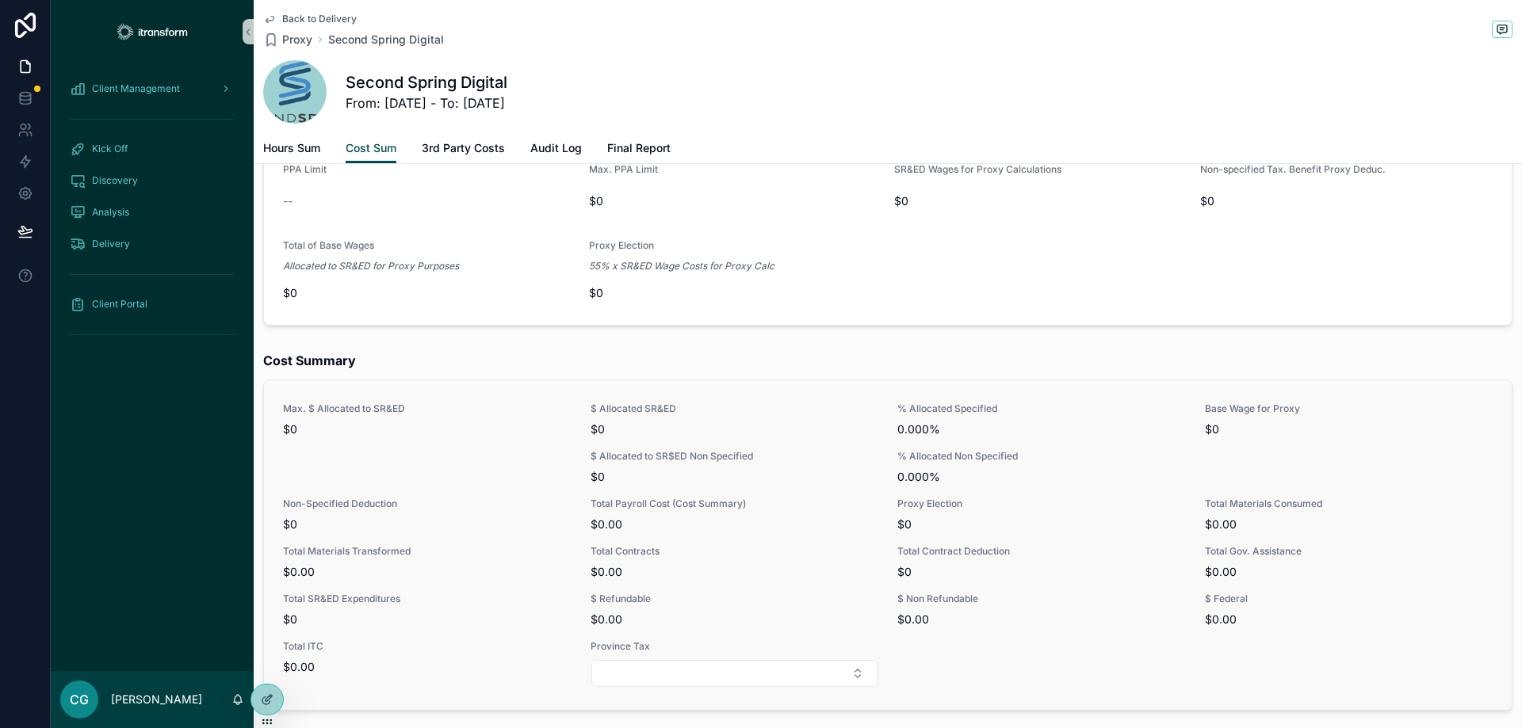
scroll to position [0, 0]
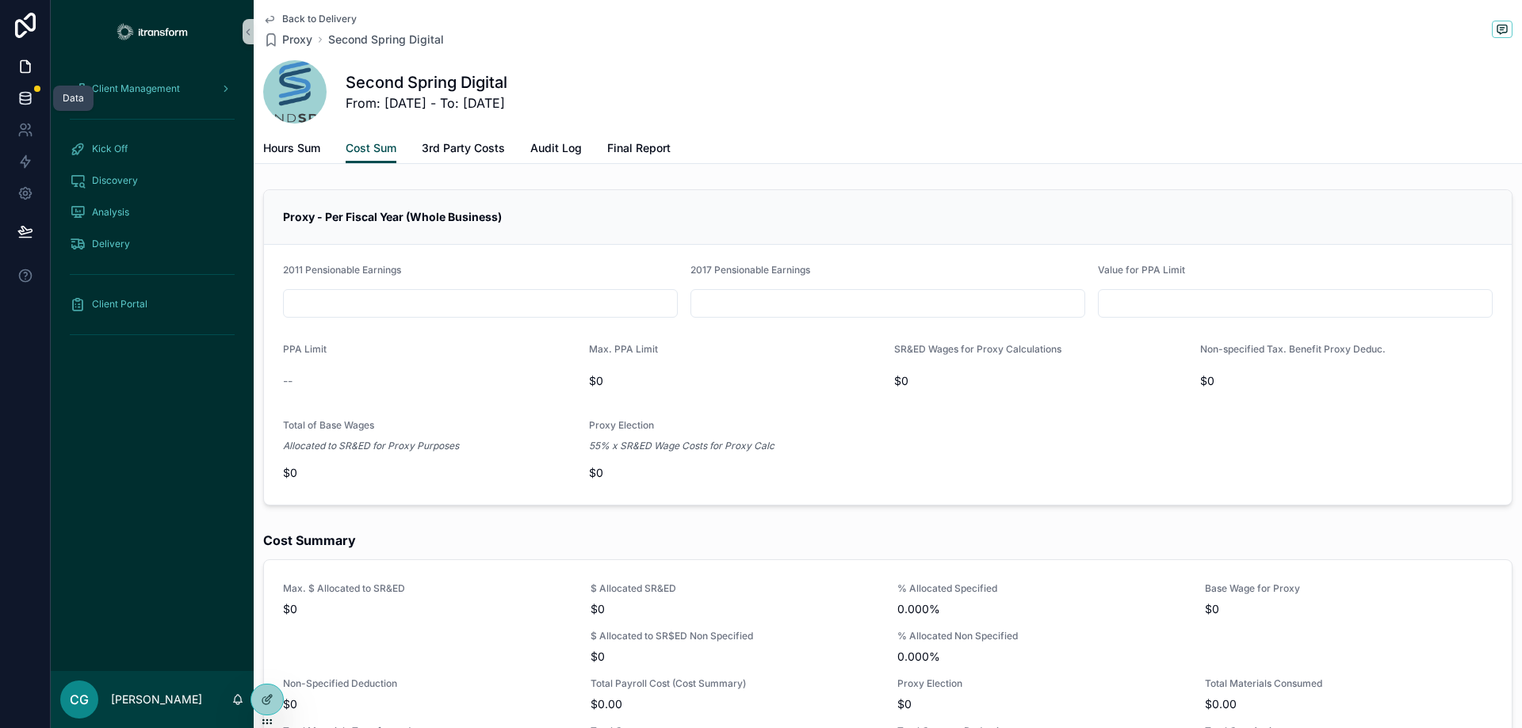
click at [21, 94] on icon at bounding box center [25, 98] width 16 height 16
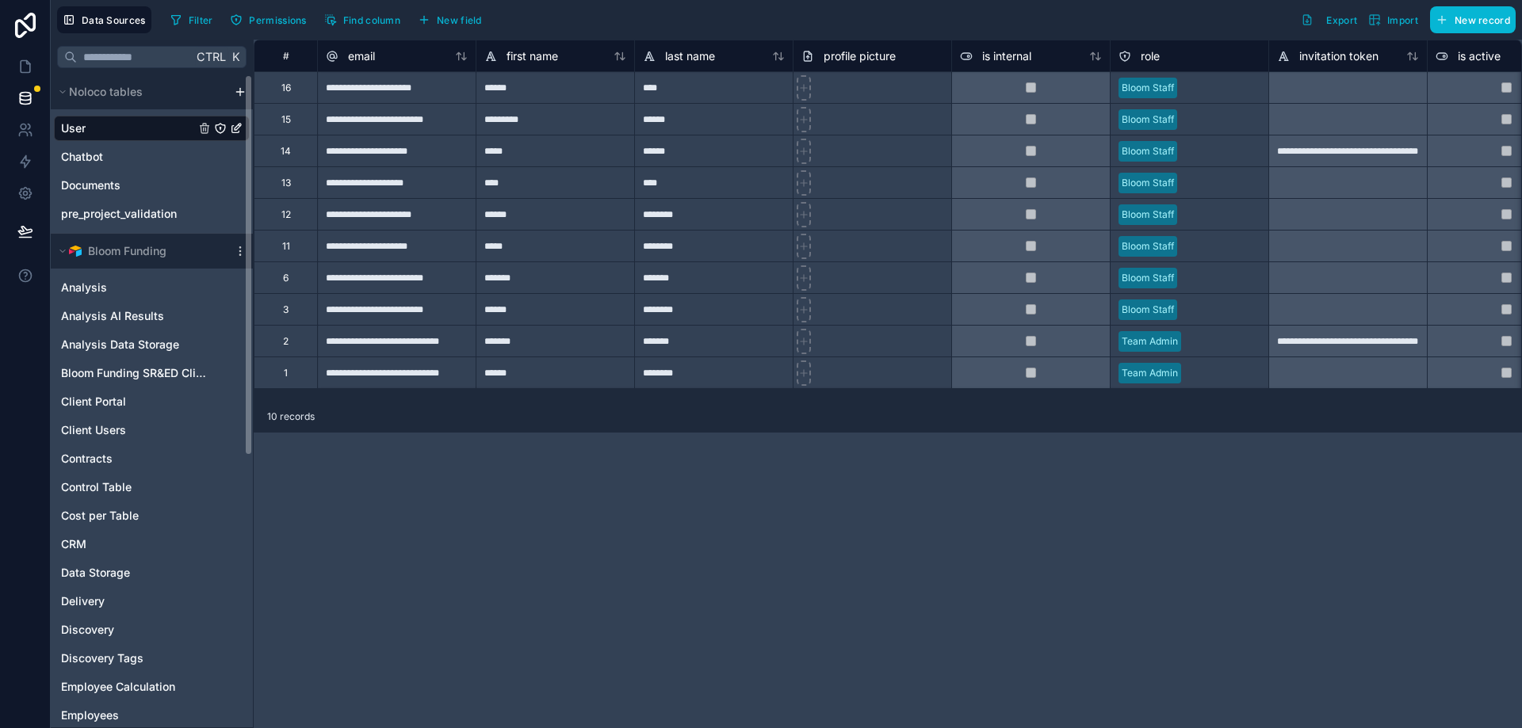
click at [483, 540] on div "**********" at bounding box center [888, 384] width 1268 height 689
click at [29, 67] on icon at bounding box center [26, 67] width 10 height 12
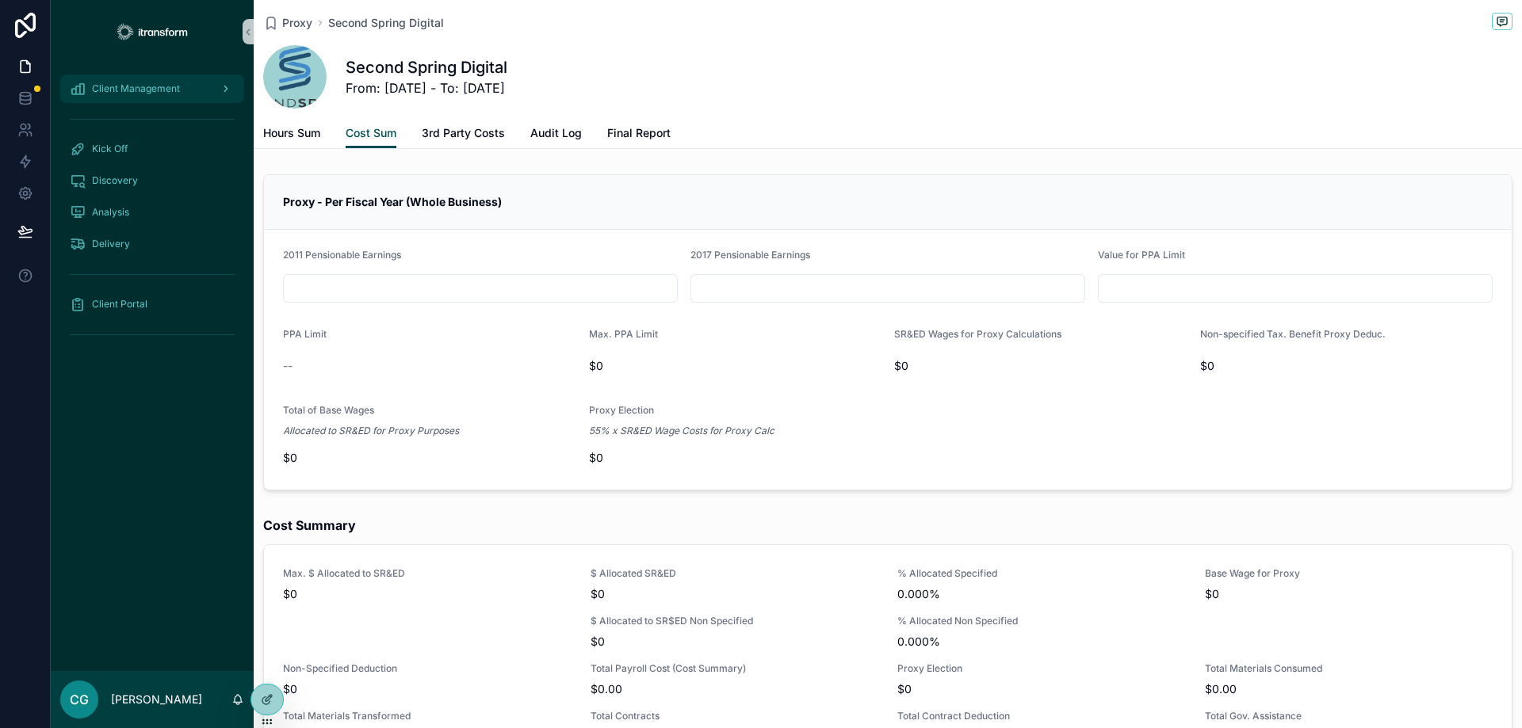
click at [134, 91] on span "Client Management" at bounding box center [136, 88] width 88 height 13
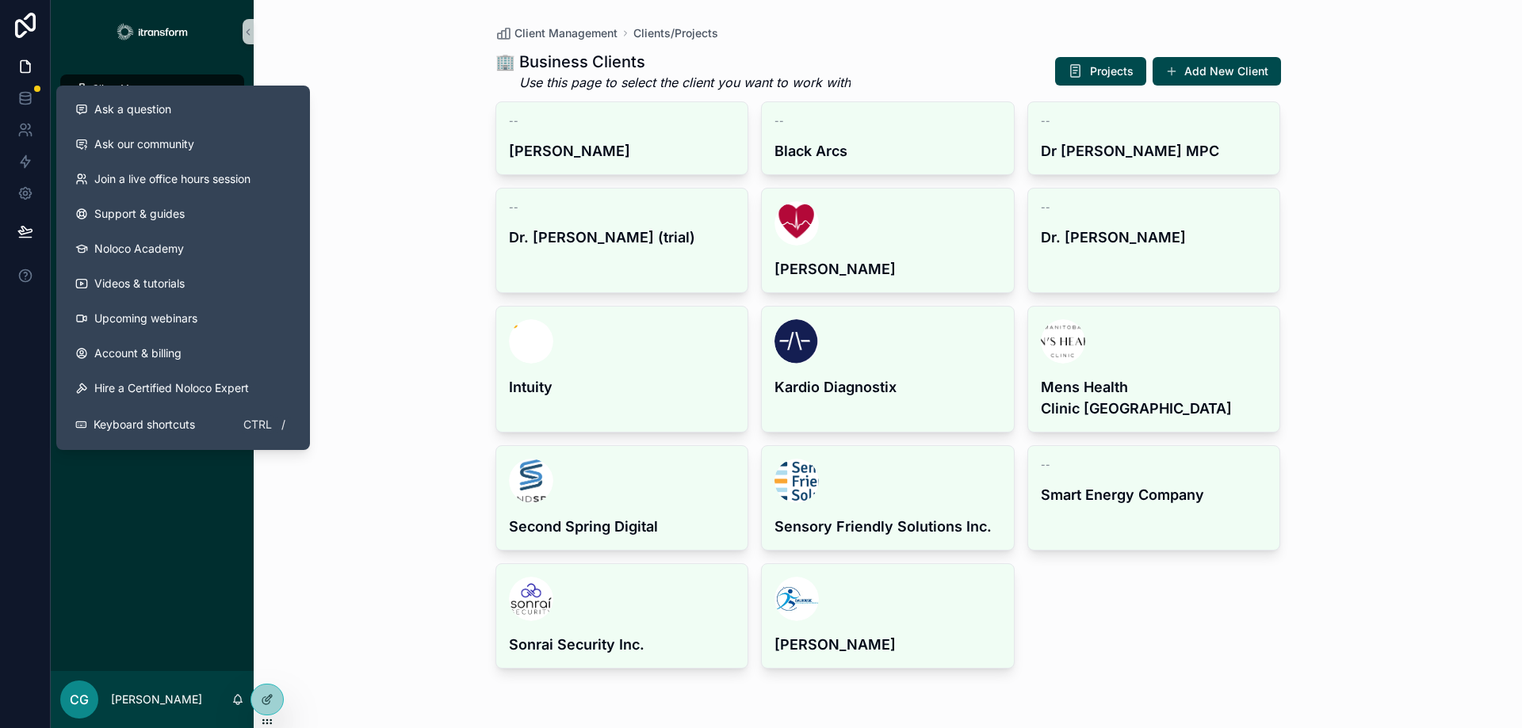
click at [412, 304] on div "Client Management Clients/Projects 🏢 Business Clients Use this page to select t…" at bounding box center [888, 364] width 1268 height 728
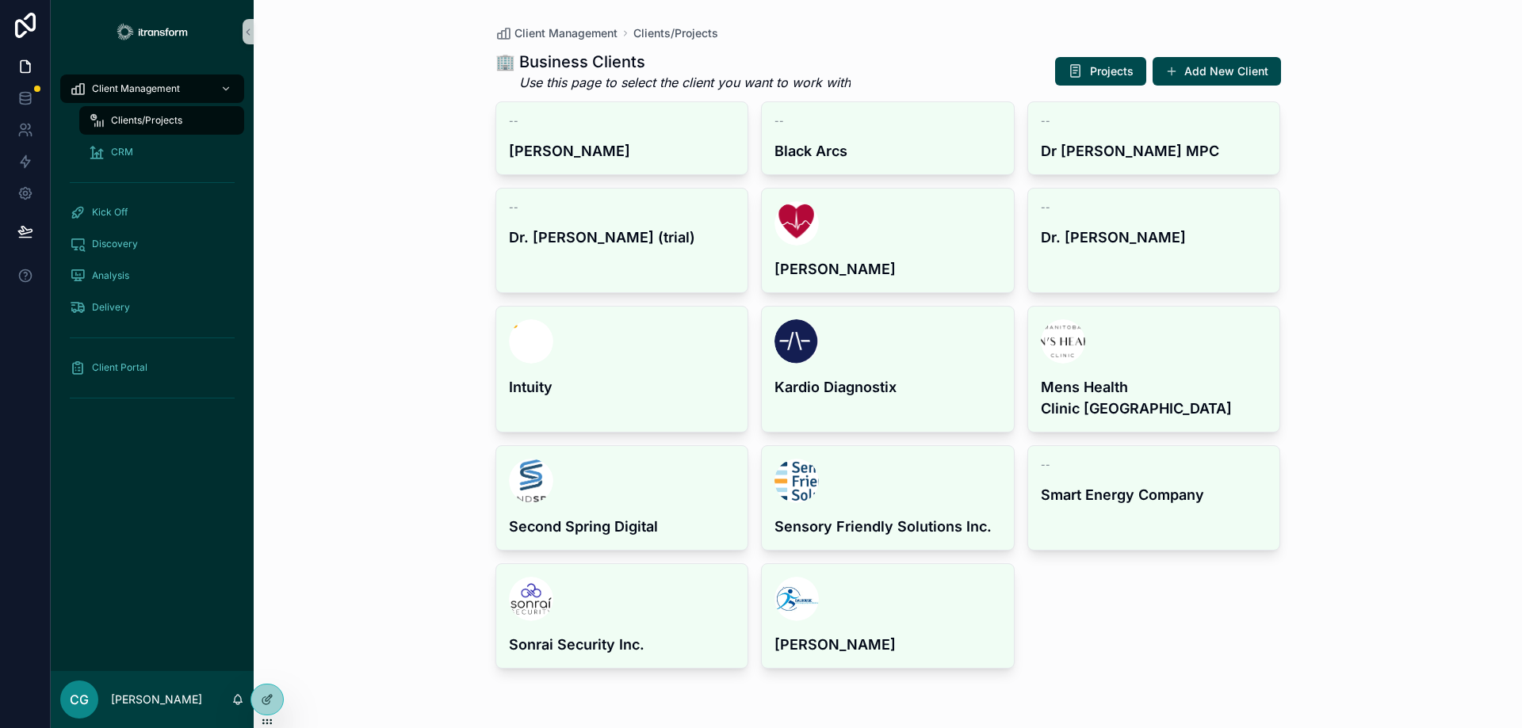
click at [357, 279] on div "Client Management Clients/Projects 🏢 Business Clients Use this page to select t…" at bounding box center [888, 364] width 1268 height 728
click at [119, 215] on span "Kick Off" at bounding box center [110, 212] width 36 height 13
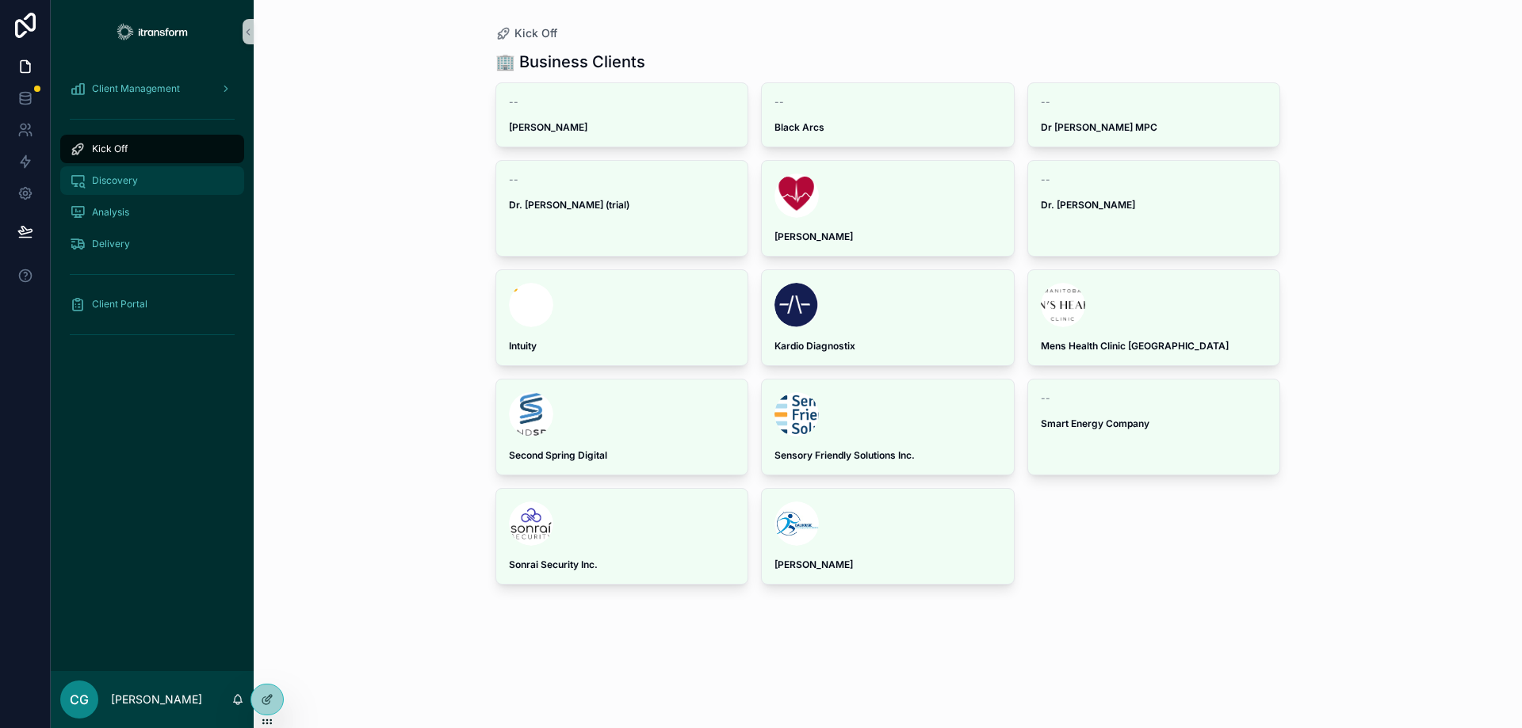
click at [162, 185] on div "Discovery" at bounding box center [152, 180] width 165 height 25
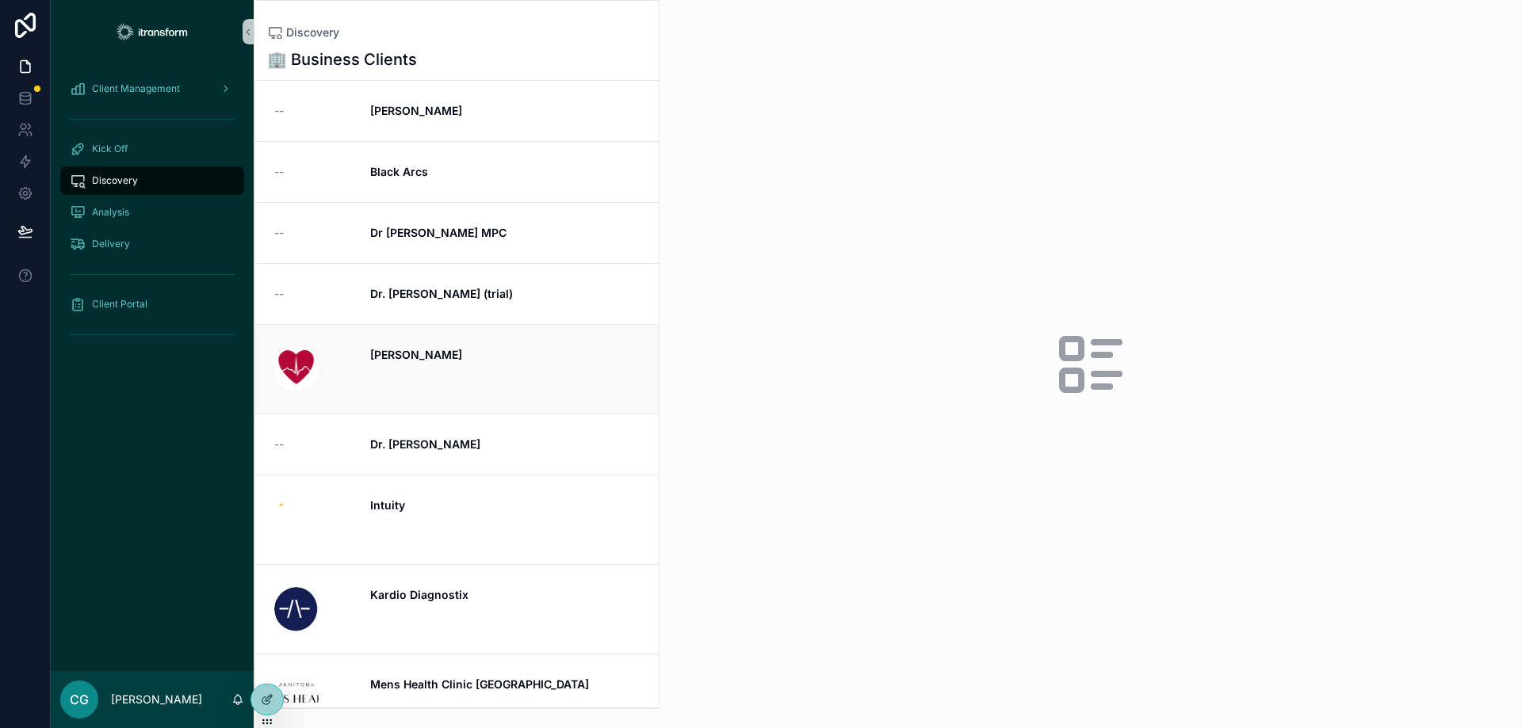
click at [407, 360] on strong "[PERSON_NAME]" at bounding box center [416, 354] width 92 height 13
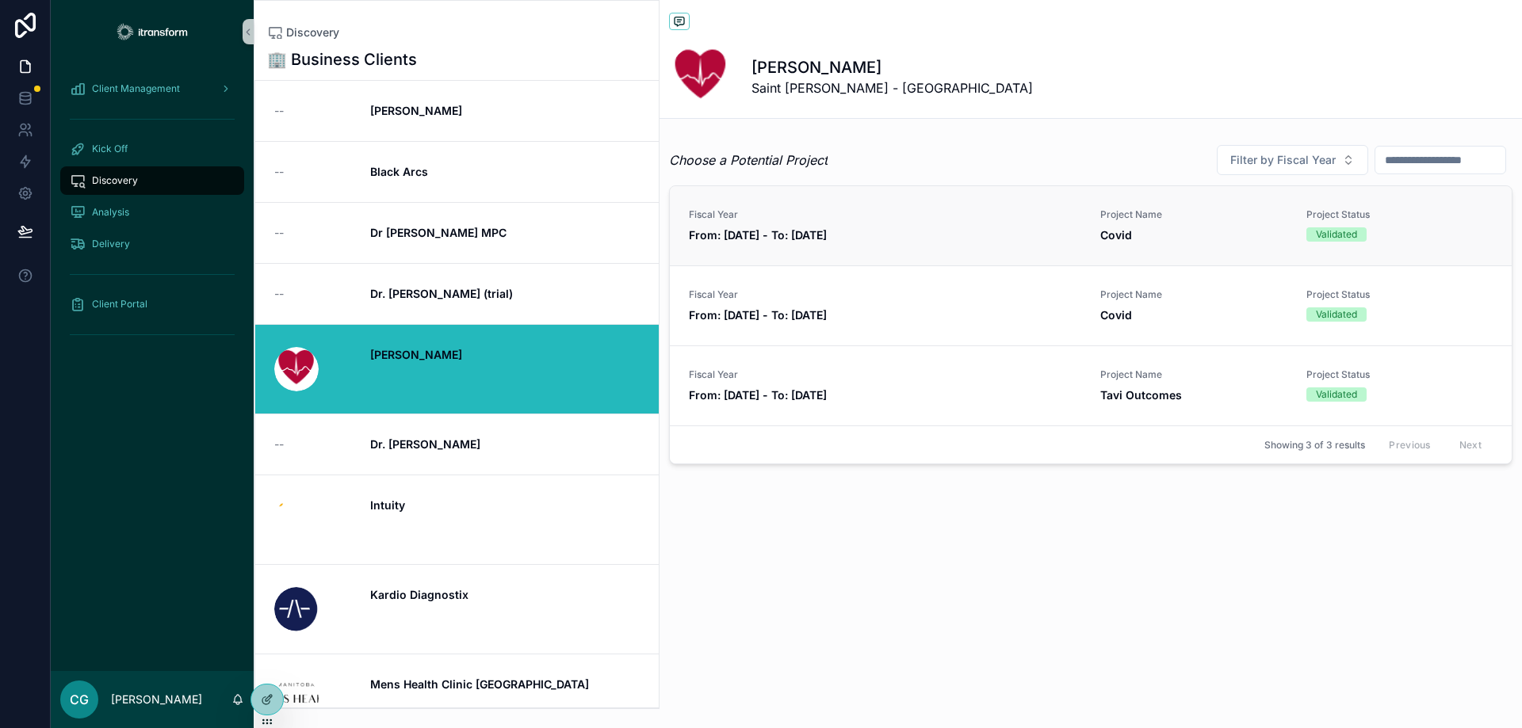
click at [827, 238] on strong "From: [DATE] - To: [DATE]" at bounding box center [758, 234] width 138 height 13
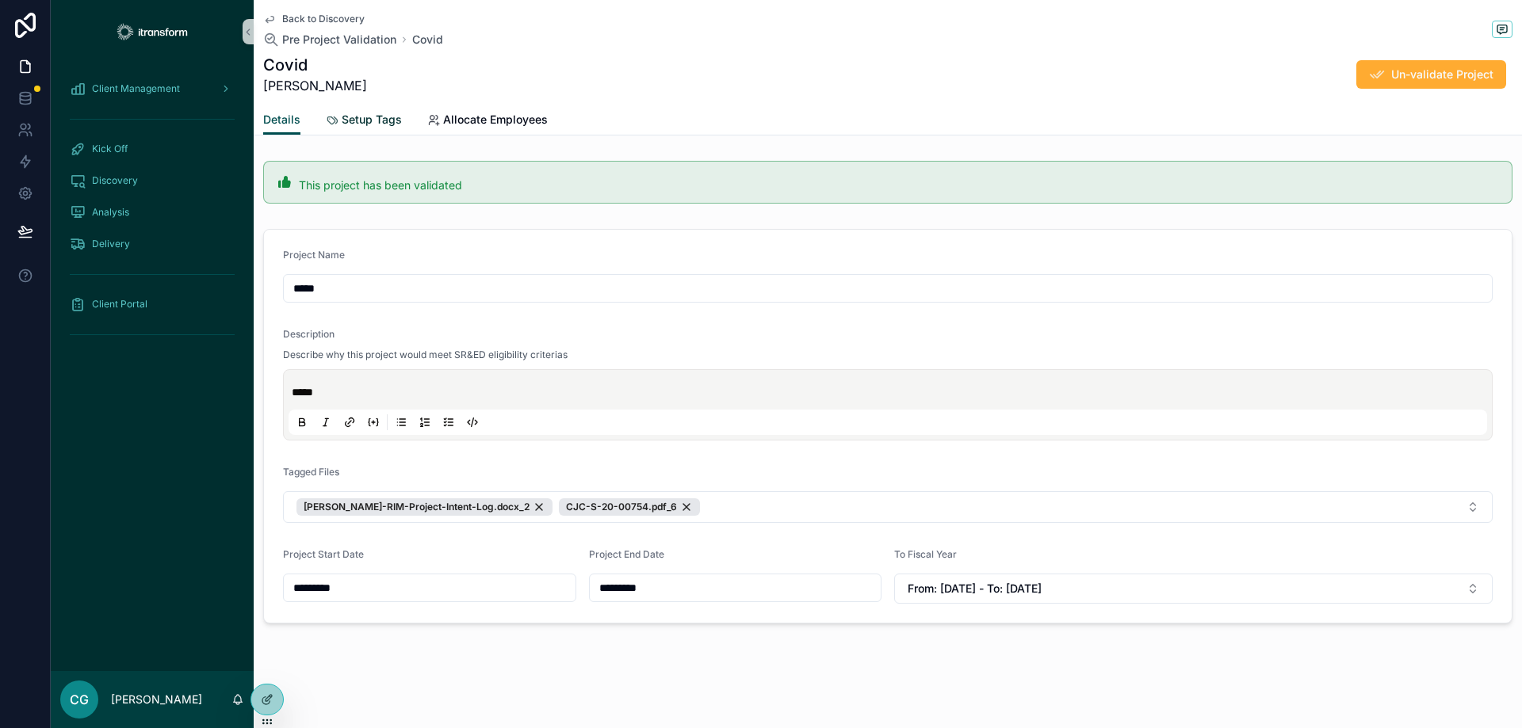
click at [353, 113] on span "Setup Tags" at bounding box center [372, 120] width 60 height 16
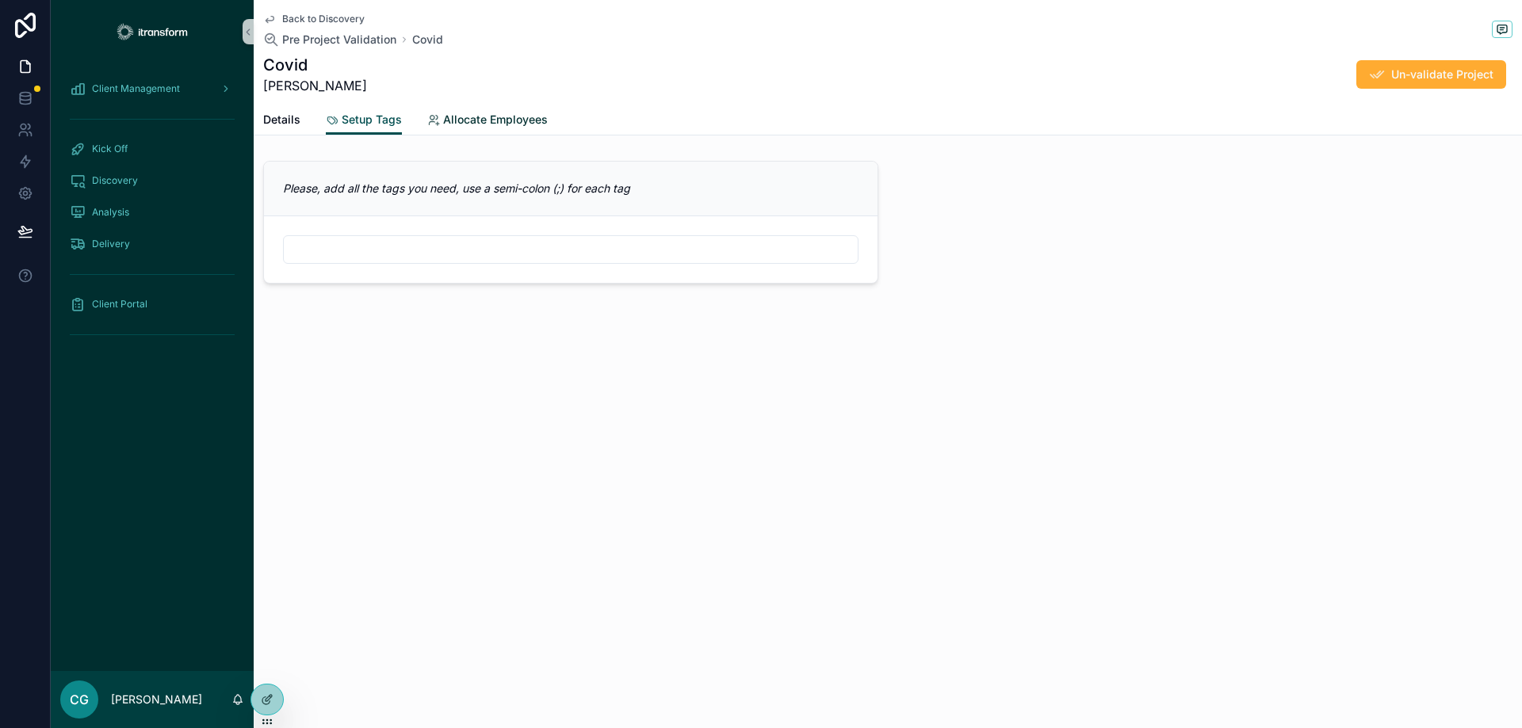
click at [495, 116] on span "Allocate Employees" at bounding box center [495, 120] width 105 height 16
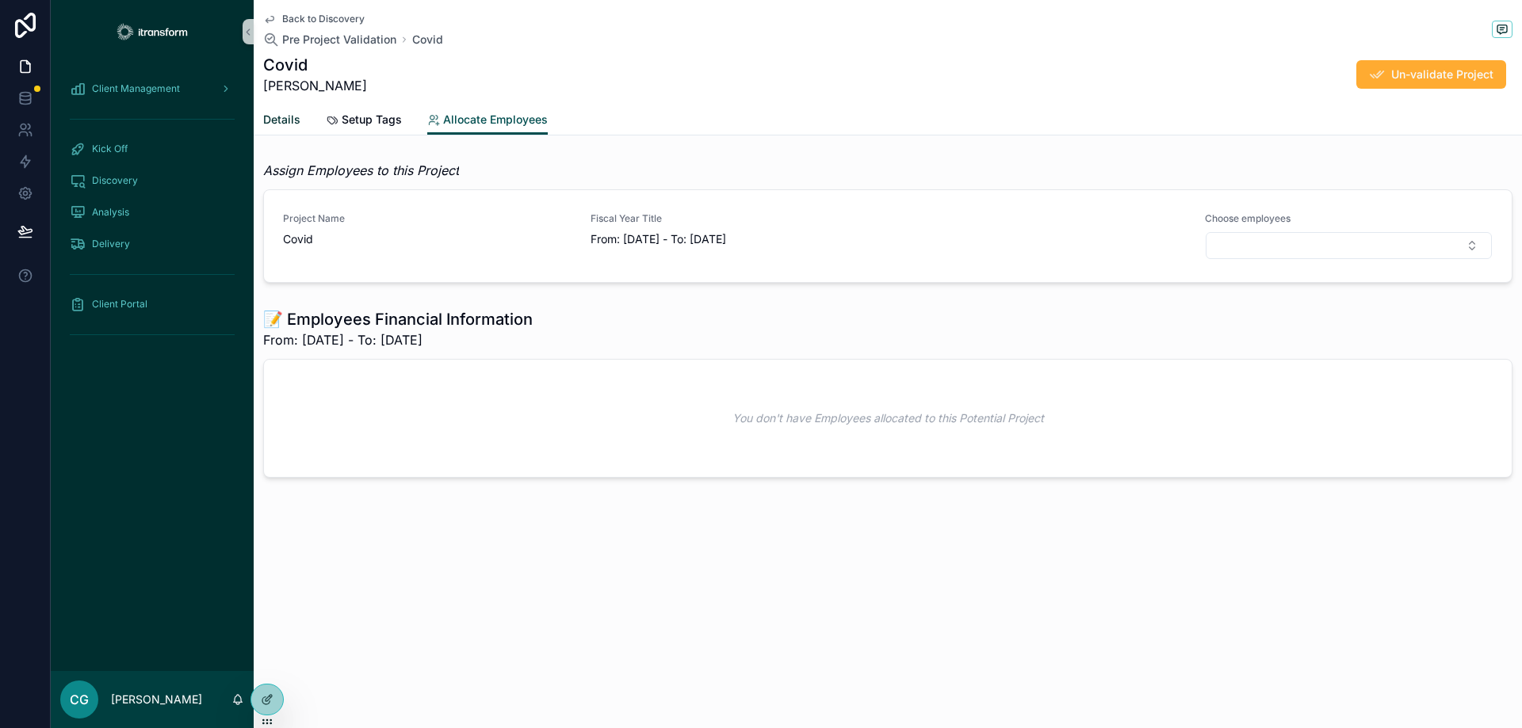
click at [283, 110] on link "Details" at bounding box center [281, 121] width 37 height 32
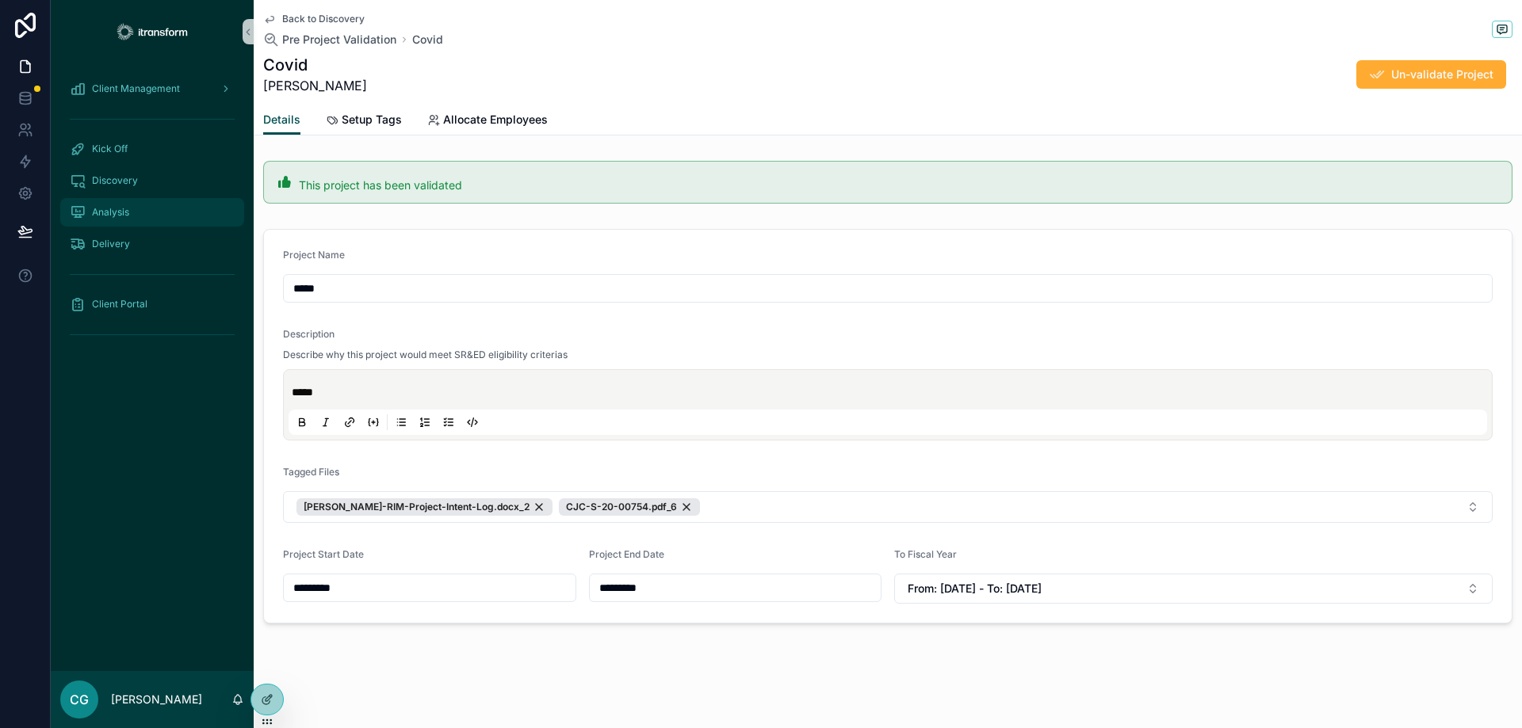
click at [98, 208] on span "Analysis" at bounding box center [110, 212] width 37 height 13
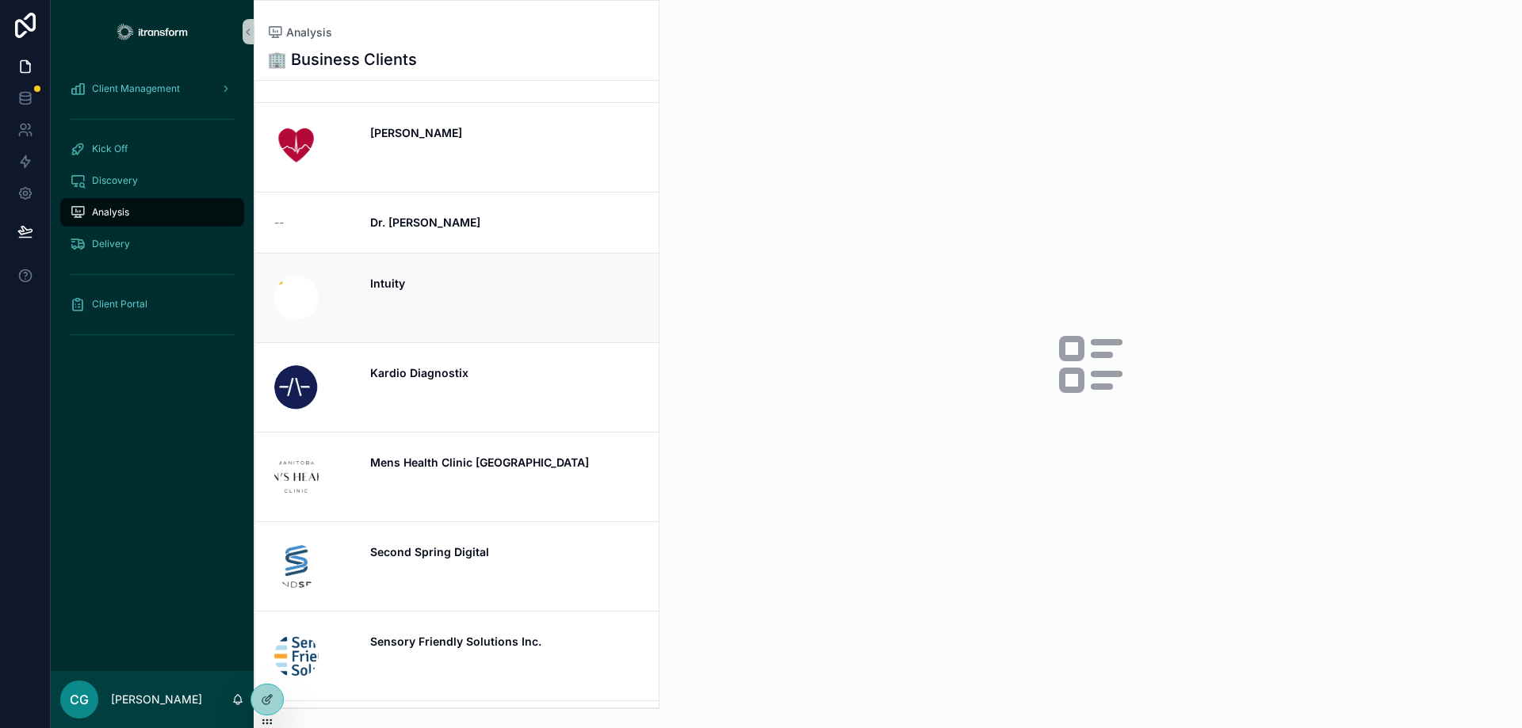
scroll to position [238, 0]
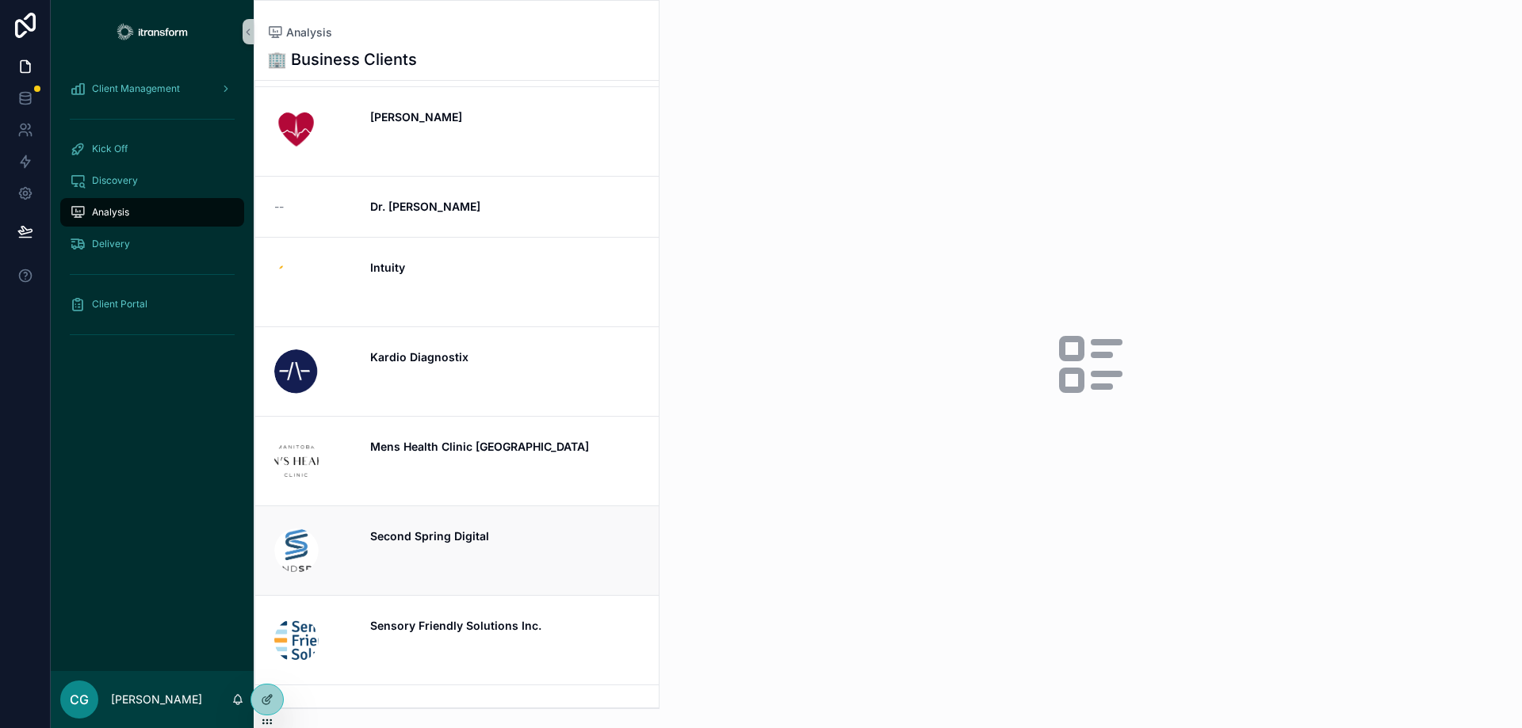
click at [429, 537] on strong "Second Spring Digital" at bounding box center [429, 535] width 119 height 13
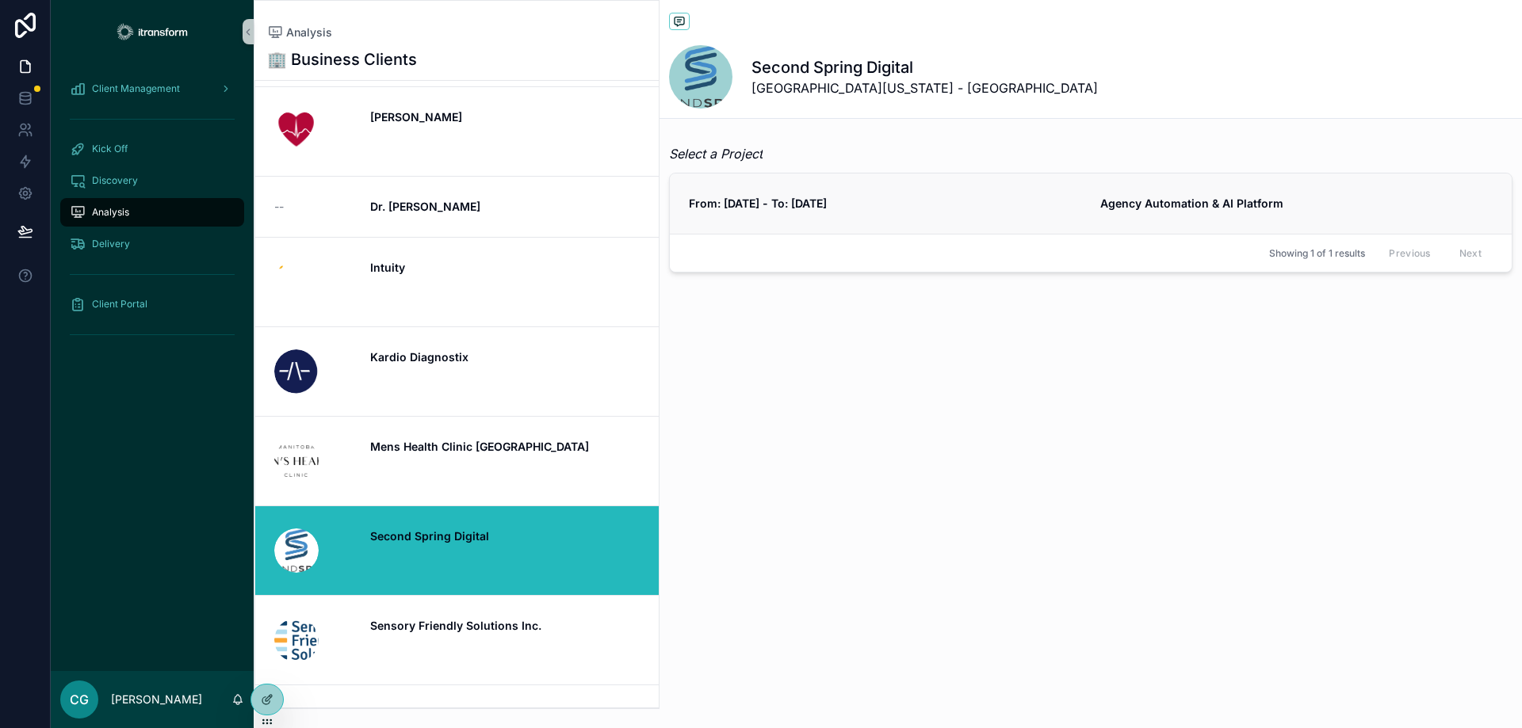
click at [861, 210] on span "From: [DATE] - To: [DATE]" at bounding box center [885, 204] width 392 height 16
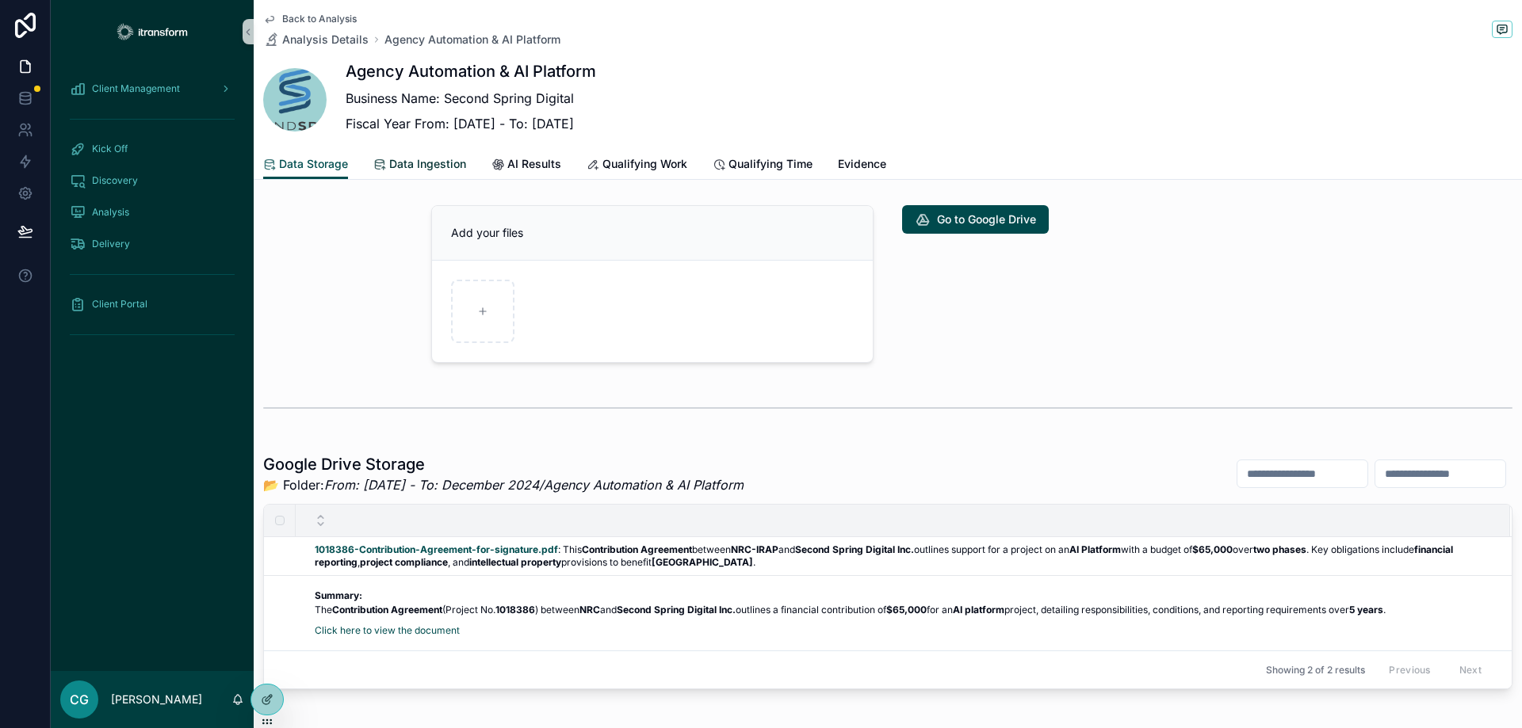
click at [419, 170] on span "Data Ingestion" at bounding box center [427, 164] width 77 height 16
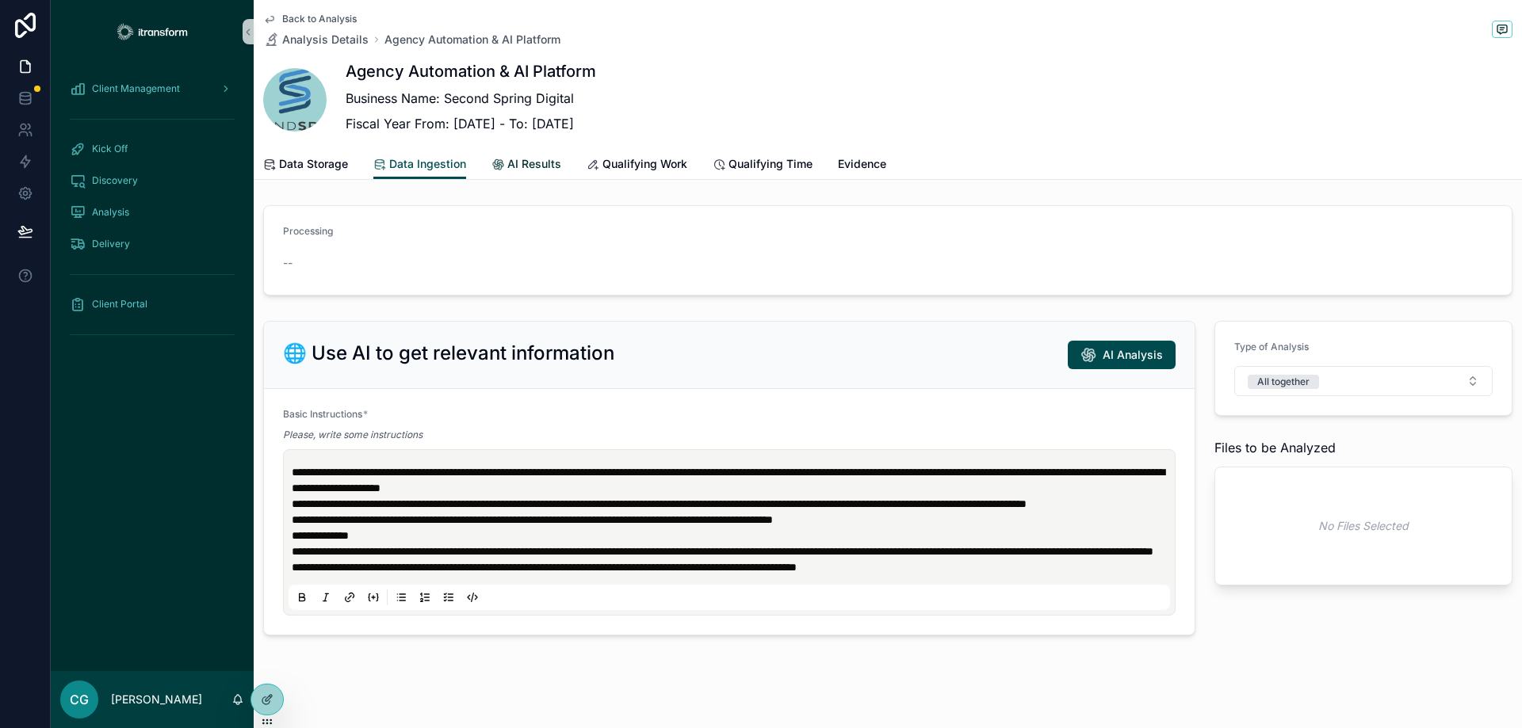
click at [513, 167] on span "AI Results" at bounding box center [534, 164] width 54 height 16
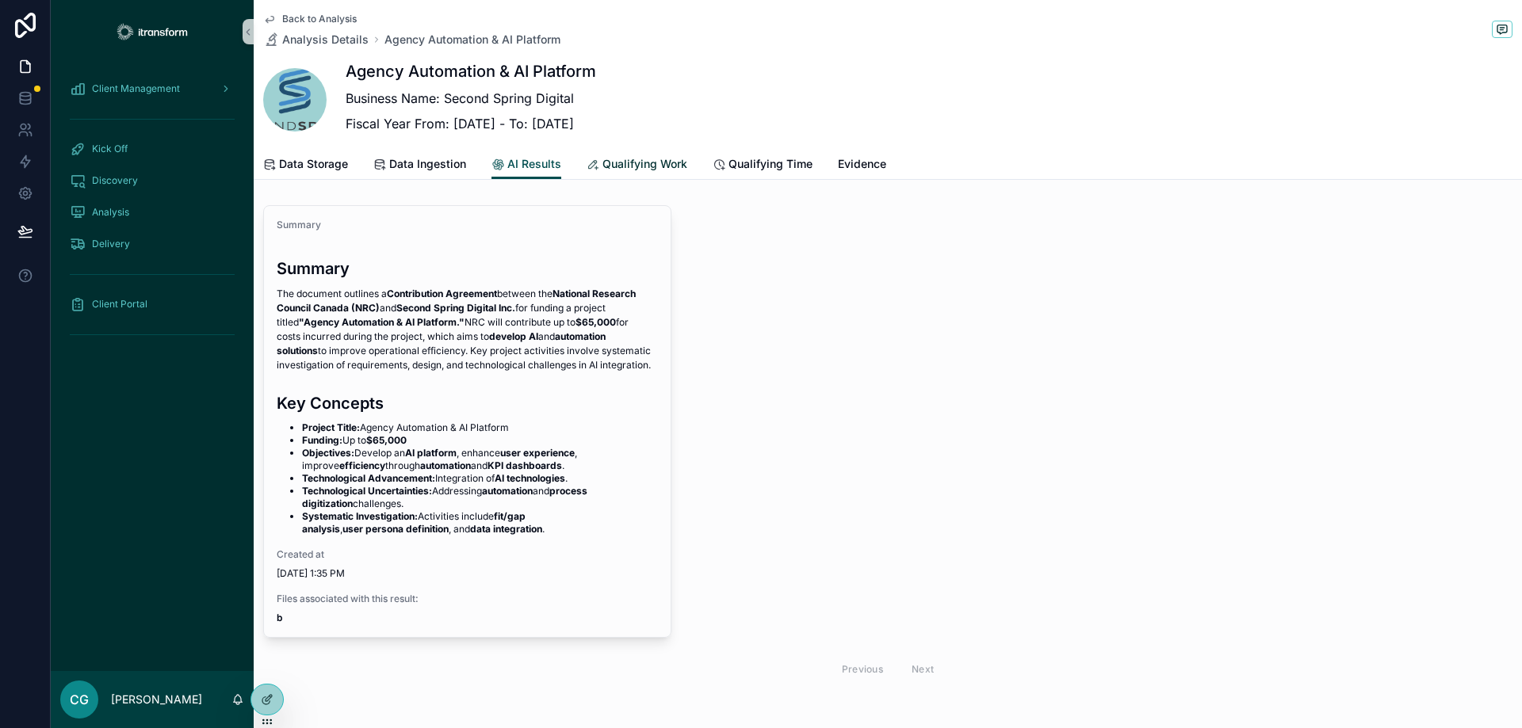
click at [656, 162] on span "Qualifying Work" at bounding box center [644, 164] width 85 height 16
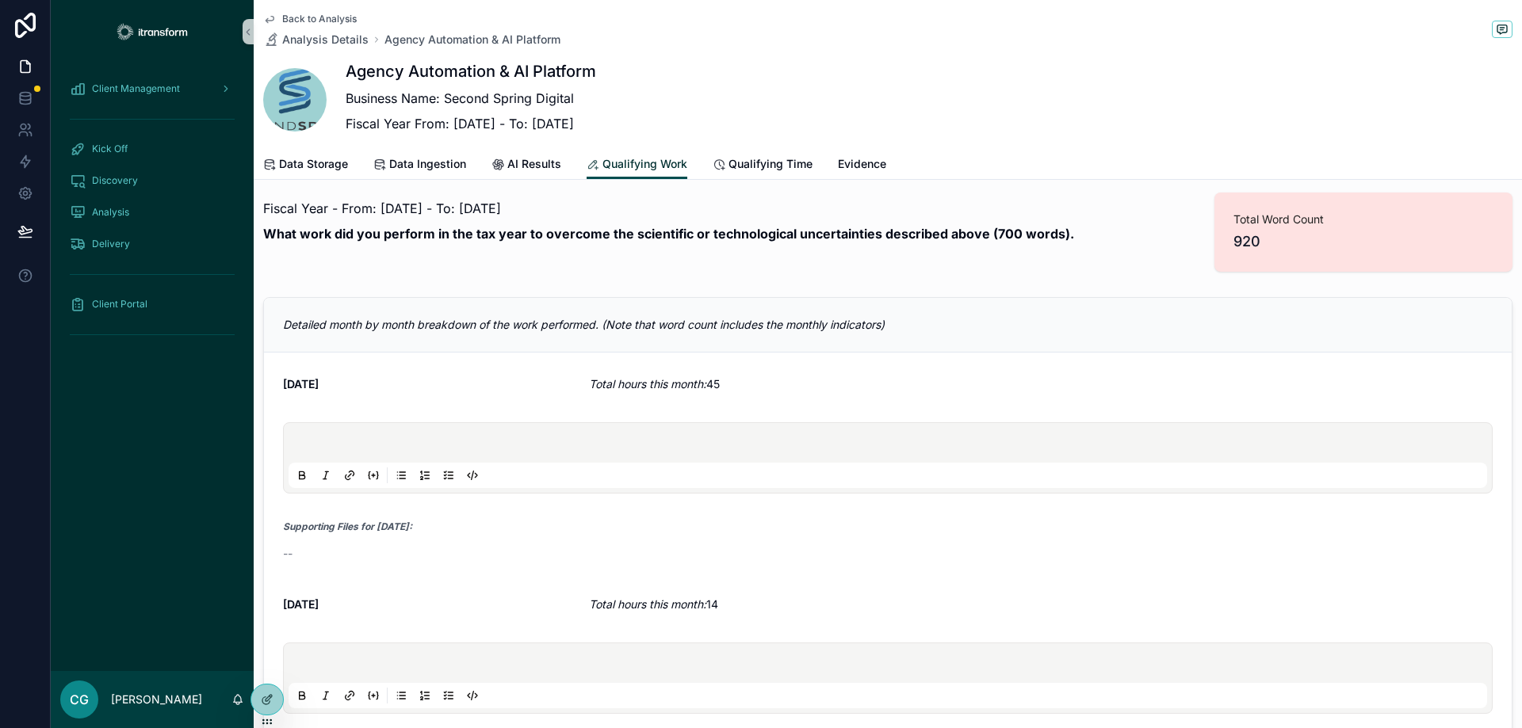
scroll to position [634, 0]
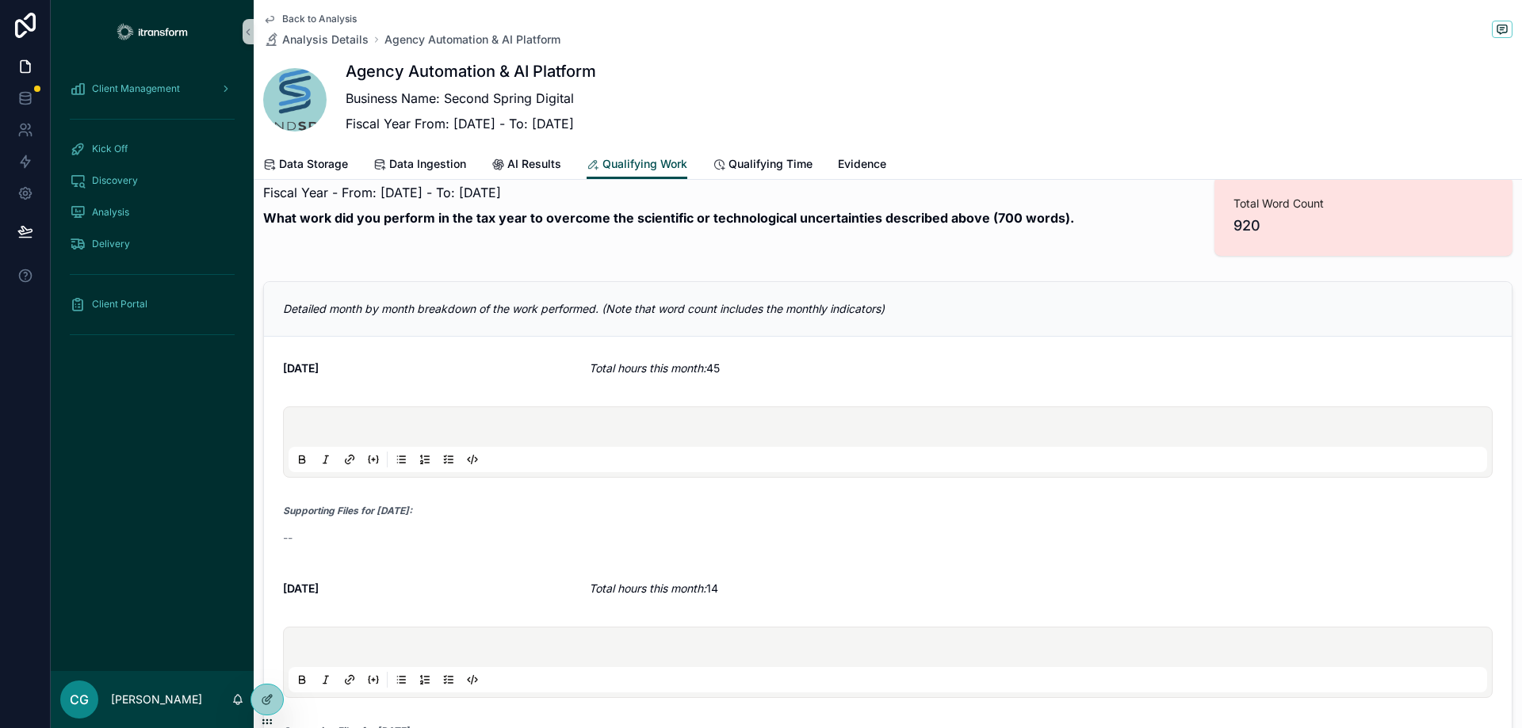
click at [452, 421] on div "scrollable content" at bounding box center [887, 442] width 1198 height 60
click at [447, 434] on p "scrollable content" at bounding box center [891, 430] width 1198 height 16
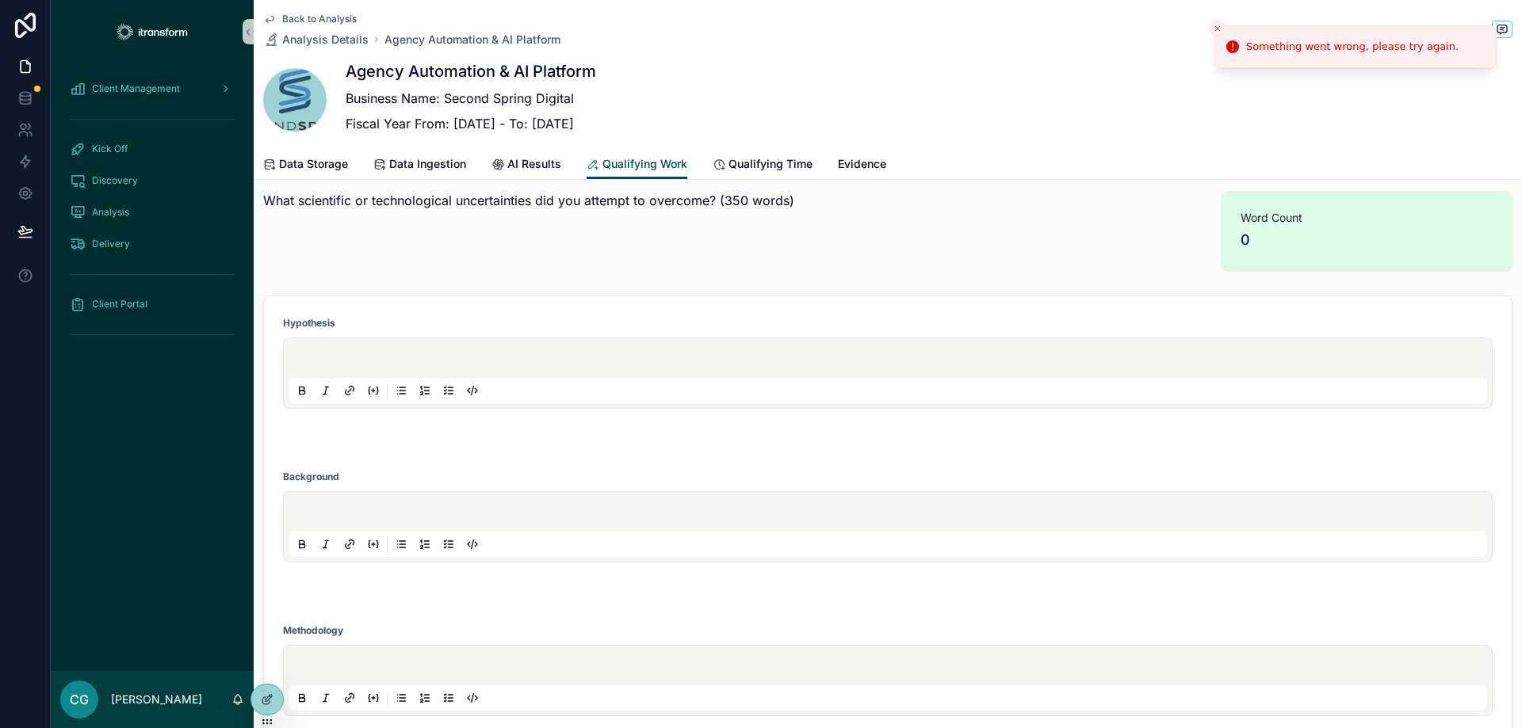
scroll to position [0, 0]
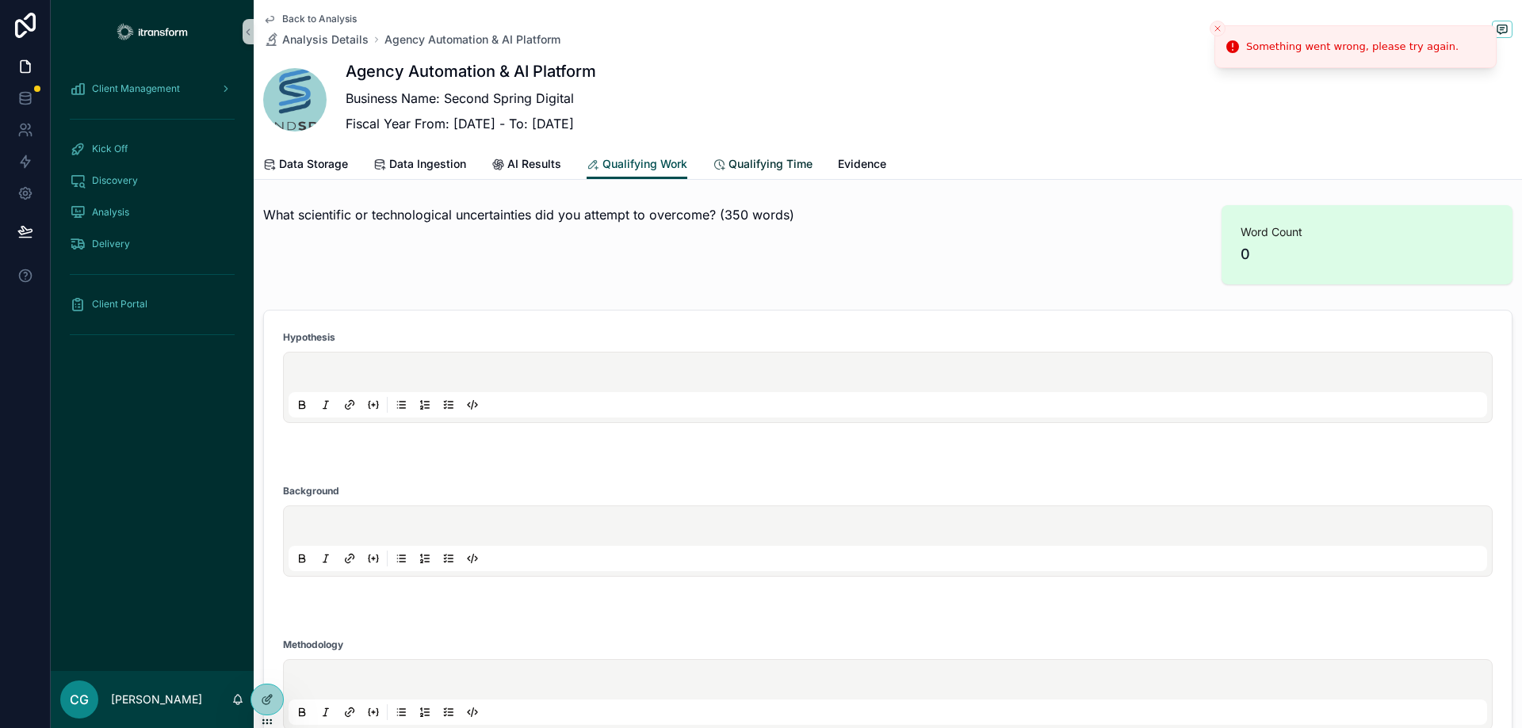
click at [779, 158] on span "Qualifying Time" at bounding box center [770, 164] width 84 height 16
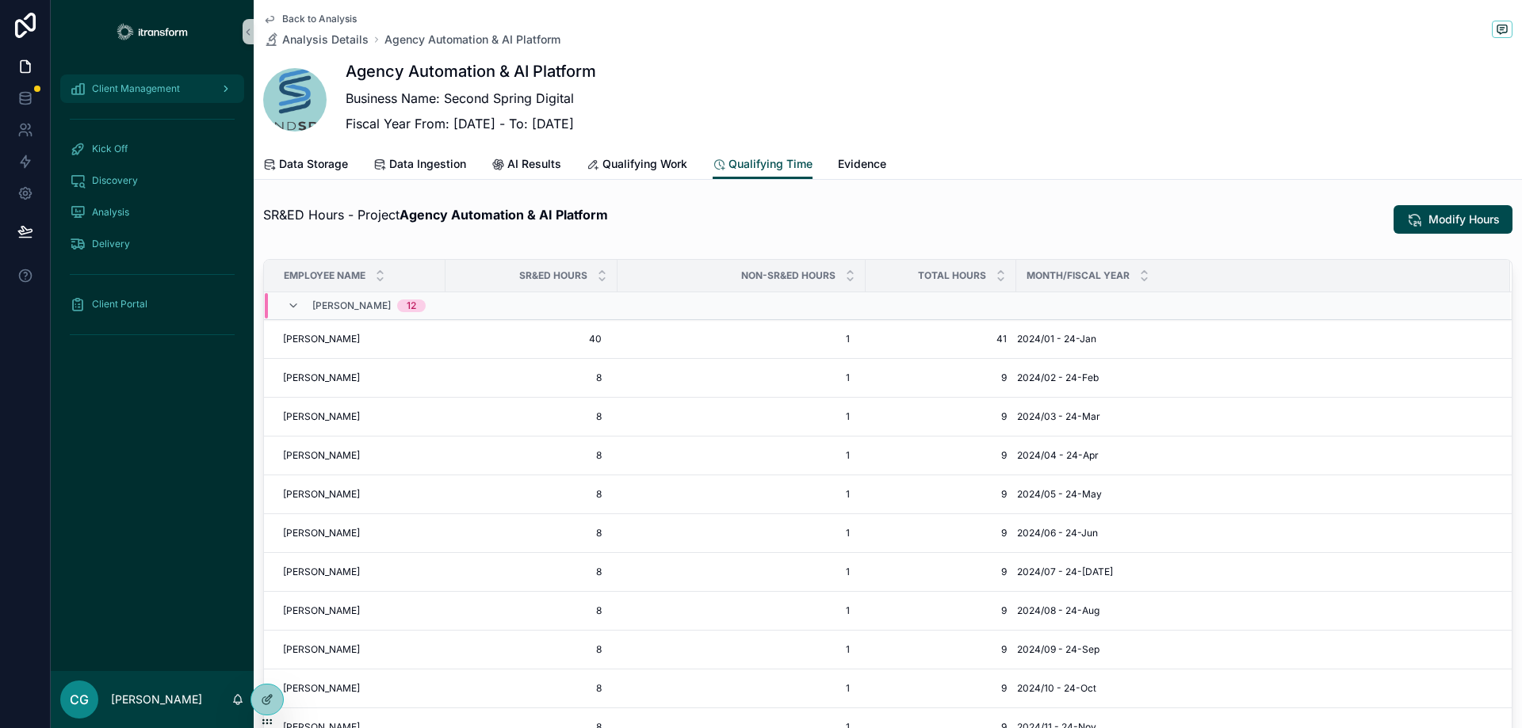
click at [138, 89] on span "Client Management" at bounding box center [136, 88] width 88 height 13
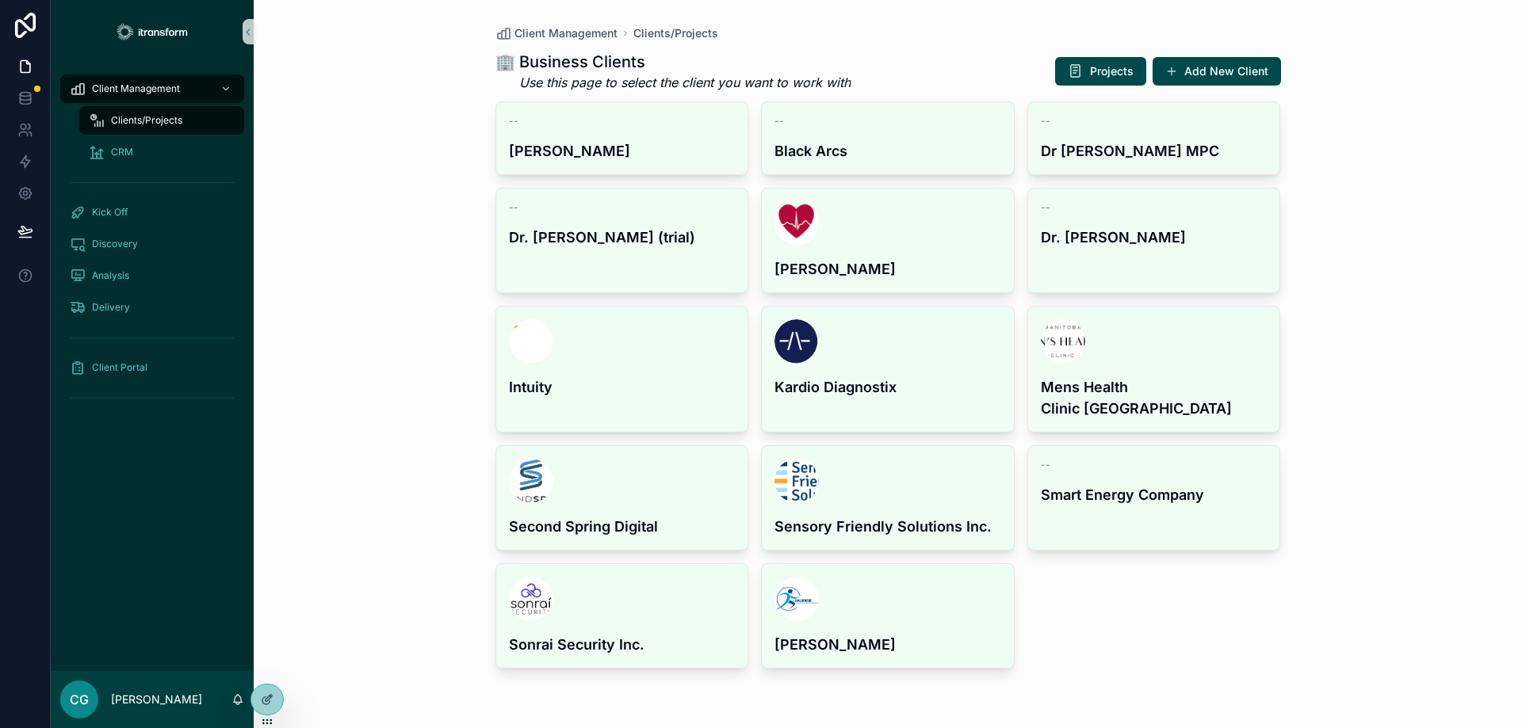
drag, startPoint x: 1370, startPoint y: 201, endPoint x: 1345, endPoint y: 177, distance: 35.3
click at [1371, 200] on div "Client Management Clients/Projects 🏢 Business Clients Use this page to select t…" at bounding box center [888, 364] width 1268 height 728
